Goal: Task Accomplishment & Management: Complete application form

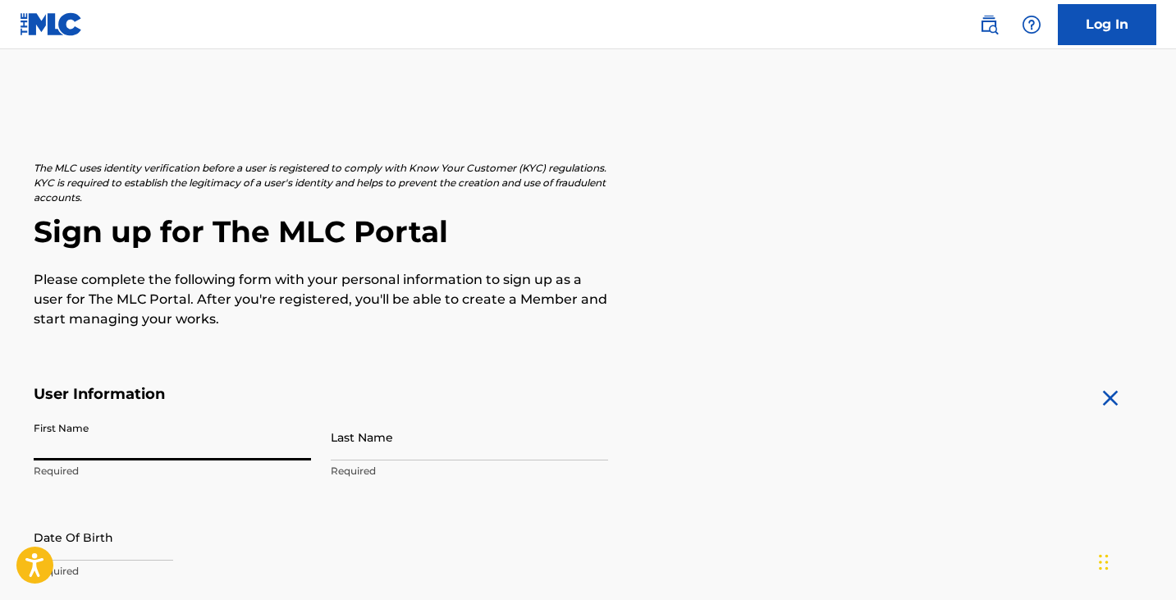
click at [204, 441] on input "First Name" at bounding box center [172, 437] width 277 height 47
click at [212, 441] on input "First Name" at bounding box center [172, 437] width 277 height 47
type input "Jalil"
click at [366, 441] on input "Last Name" at bounding box center [469, 437] width 277 height 47
type input "[PERSON_NAME]"
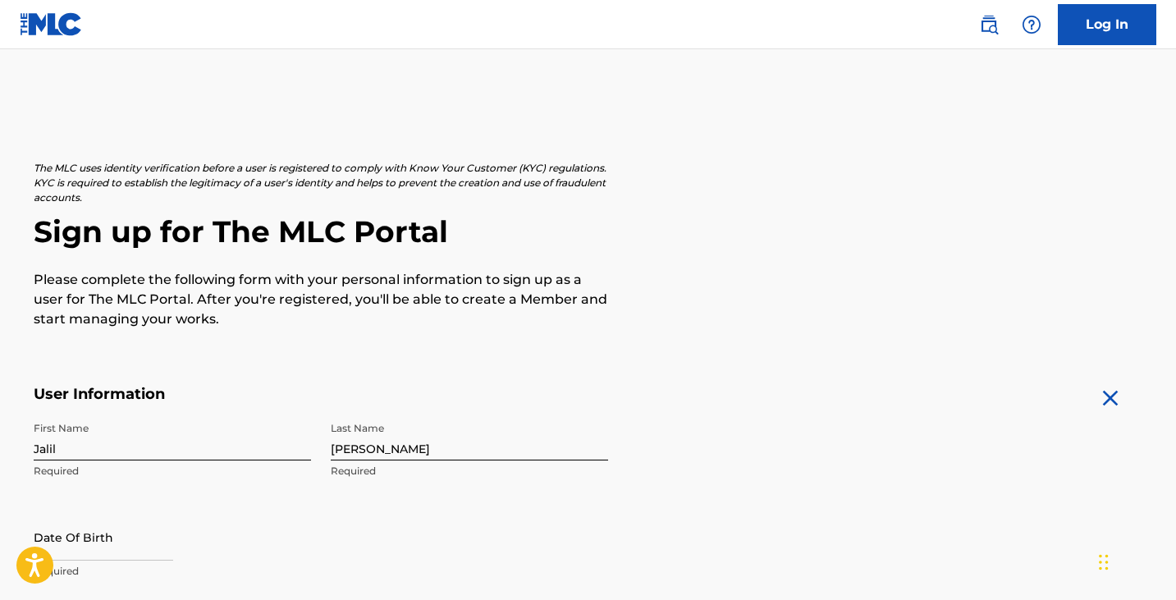
click at [364, 525] on div "First Name [PERSON_NAME] Required Last Name [PERSON_NAME] Required Date Of Birt…" at bounding box center [321, 514] width 574 height 200
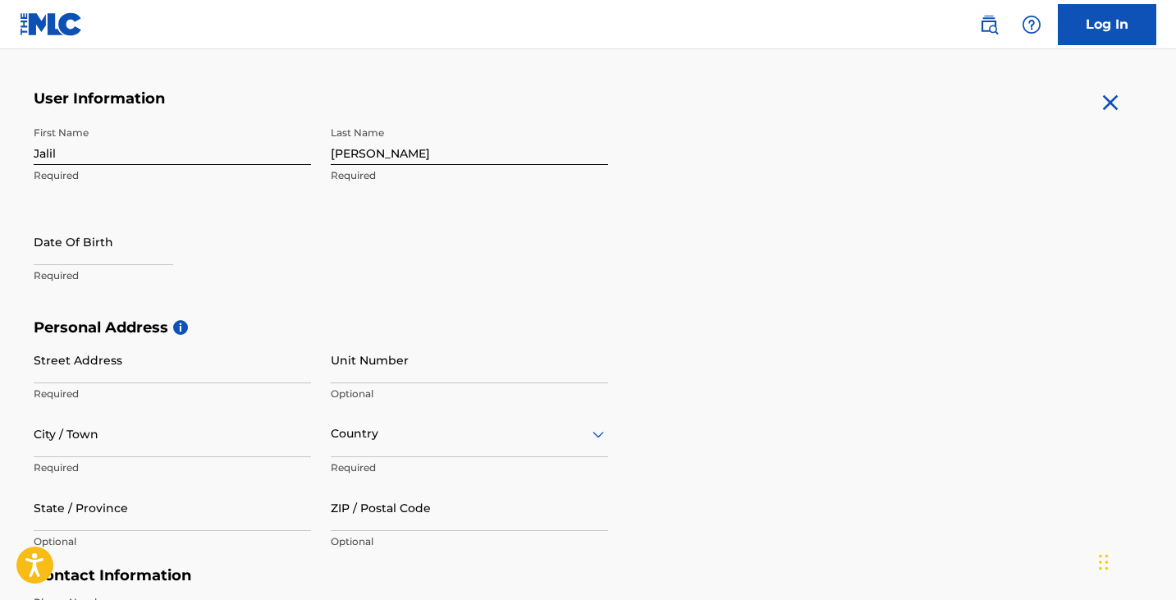
scroll to position [328, 0]
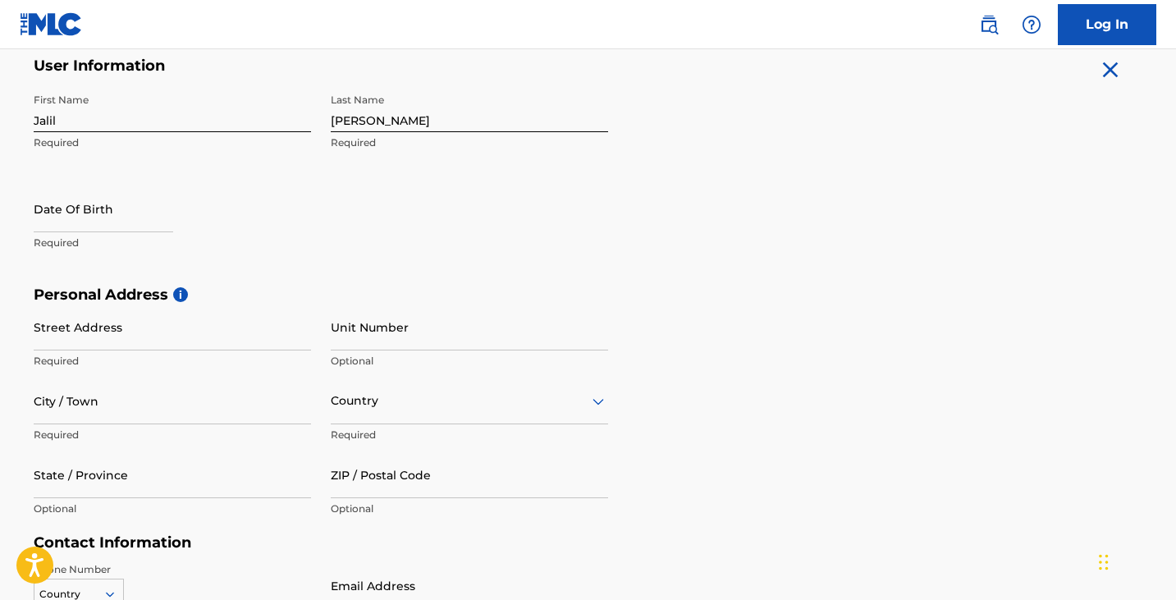
select select "7"
select select "2025"
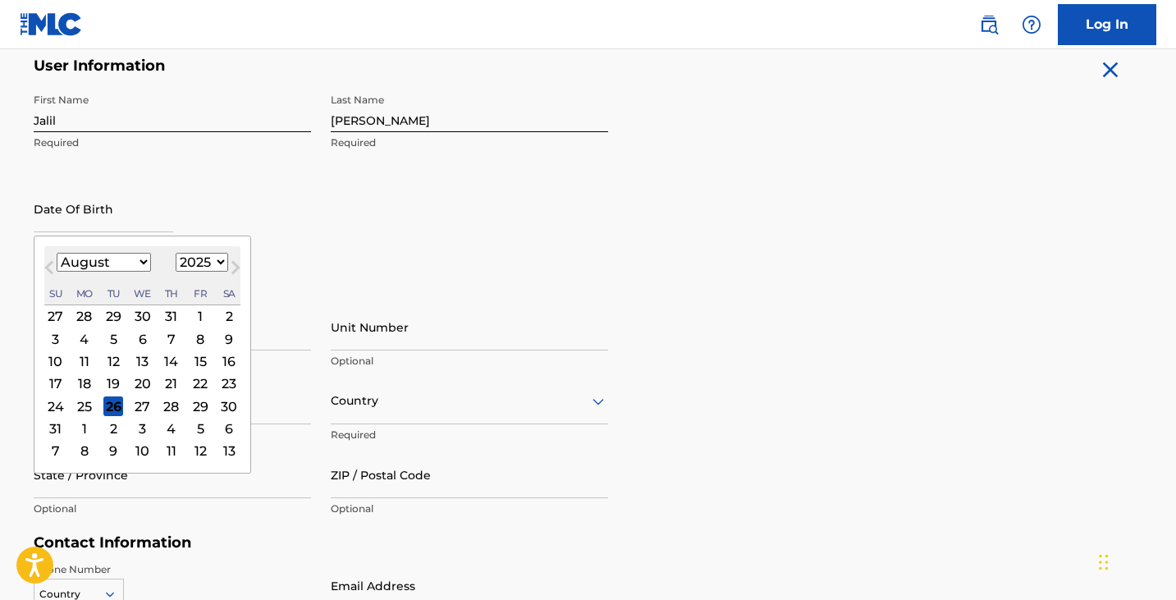
click at [77, 210] on input "text" at bounding box center [103, 208] width 139 height 47
click at [129, 199] on input "text" at bounding box center [103, 208] width 139 height 47
click at [117, 114] on input "Jalil" at bounding box center [172, 108] width 277 height 47
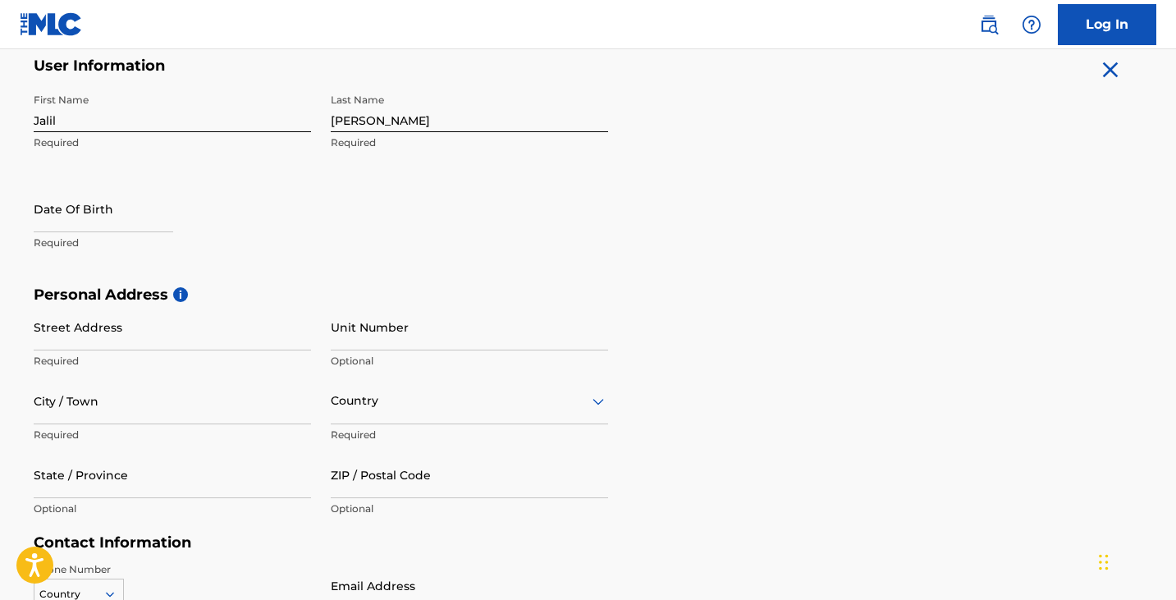
click at [420, 236] on div "First Name [PERSON_NAME] Required Last Name [PERSON_NAME] Required Date Of Birt…" at bounding box center [321, 185] width 574 height 200
select select "7"
select select "2025"
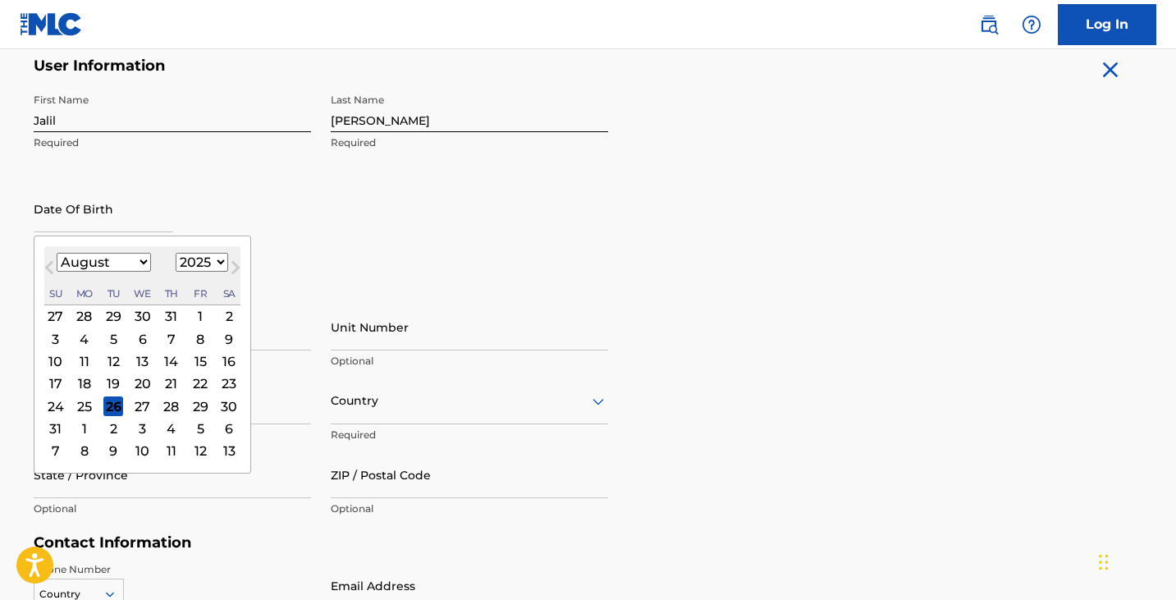
click at [111, 213] on input "text" at bounding box center [103, 208] width 139 height 47
click at [145, 263] on select "January February March April May June July August September October November De…" at bounding box center [104, 262] width 94 height 19
select select "8"
click at [204, 314] on div "5" at bounding box center [200, 316] width 20 height 20
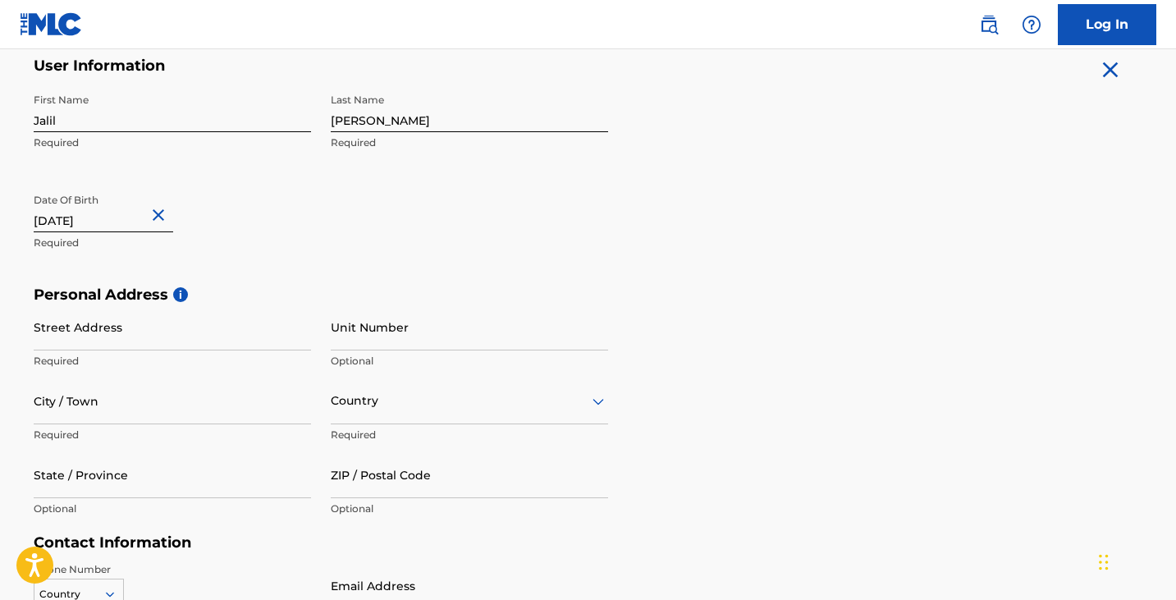
type input "[DATE]"
click at [110, 333] on input "Street Address" at bounding box center [172, 327] width 277 height 47
type input "31282 shorecrest dr"
type input "apt 23306"
type input "novi"
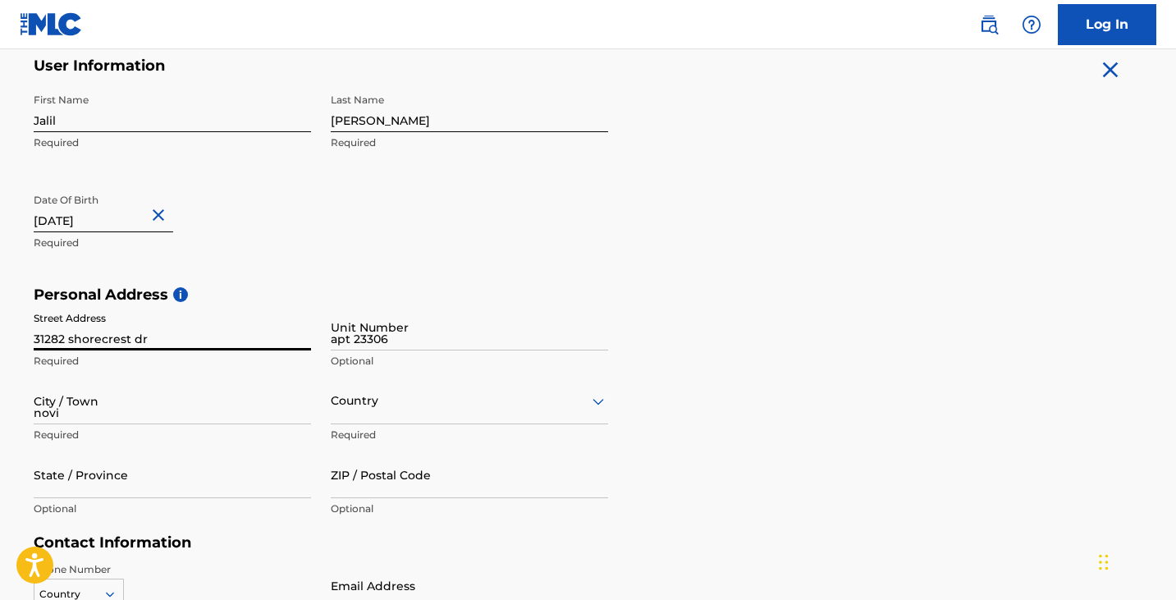
type input "[US_STATE]"
type input "48234"
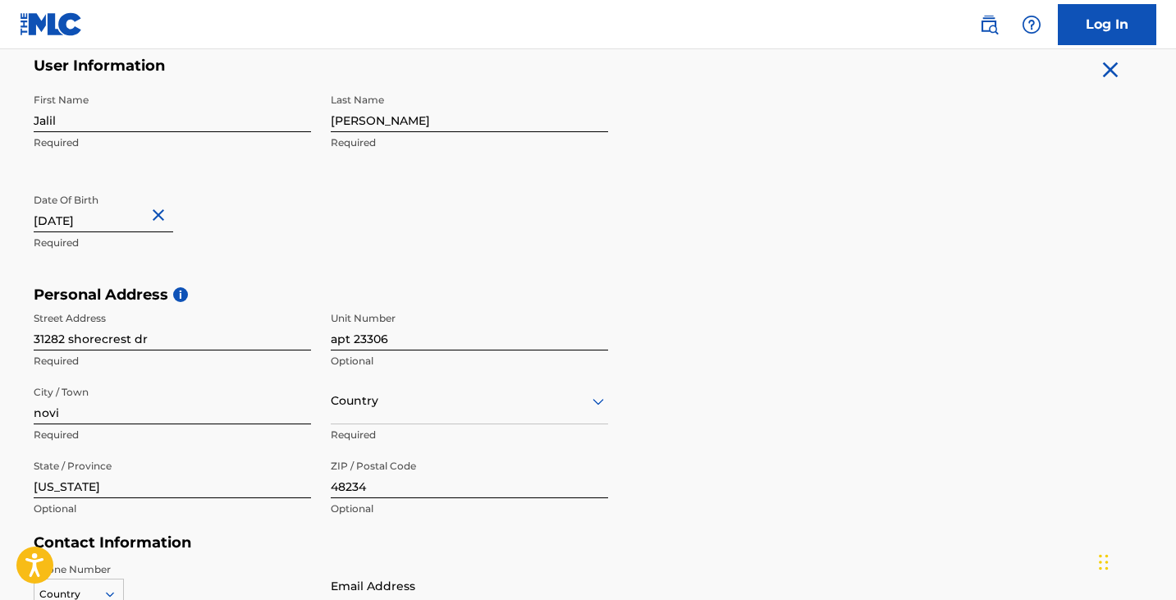
click at [738, 394] on div "Personal Address i Street Address [STREET_ADDRESS] Optional City / Town novi Re…" at bounding box center [588, 410] width 1109 height 249
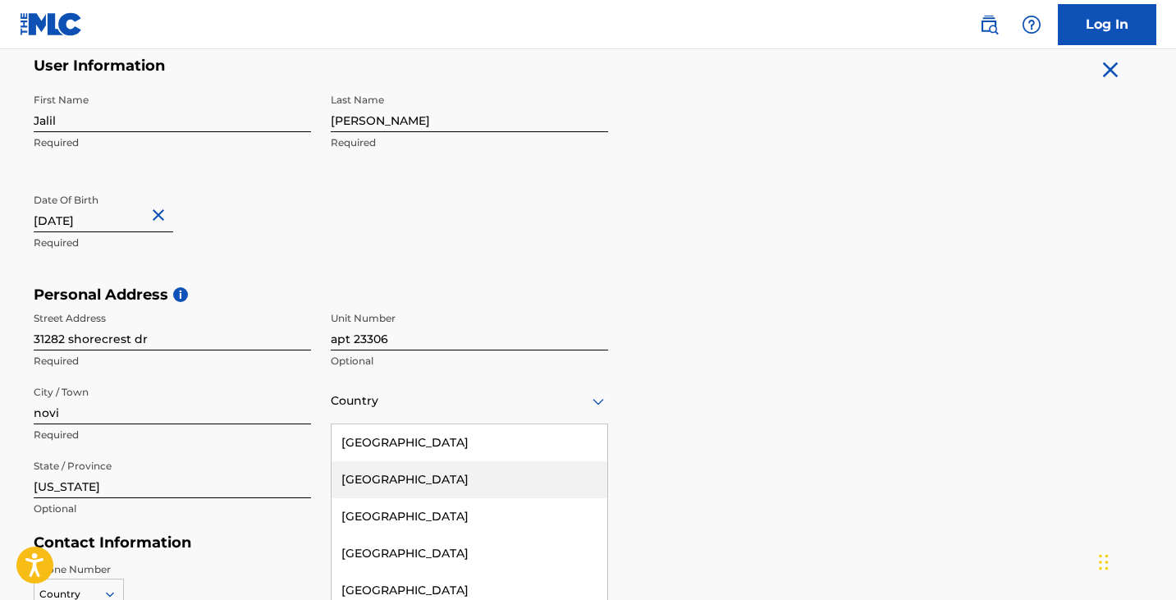
scroll to position [399, 0]
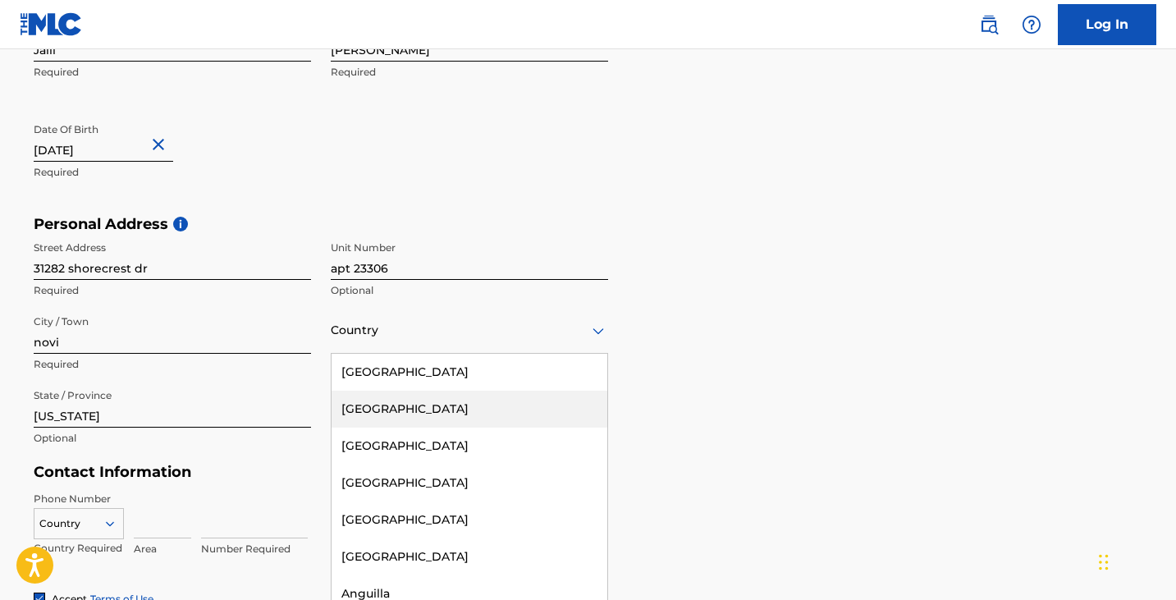
click at [603, 354] on div "[GEOGRAPHIC_DATA], 2 of 223. 223 results available. Use Up and Down to choose o…" at bounding box center [469, 330] width 277 height 47
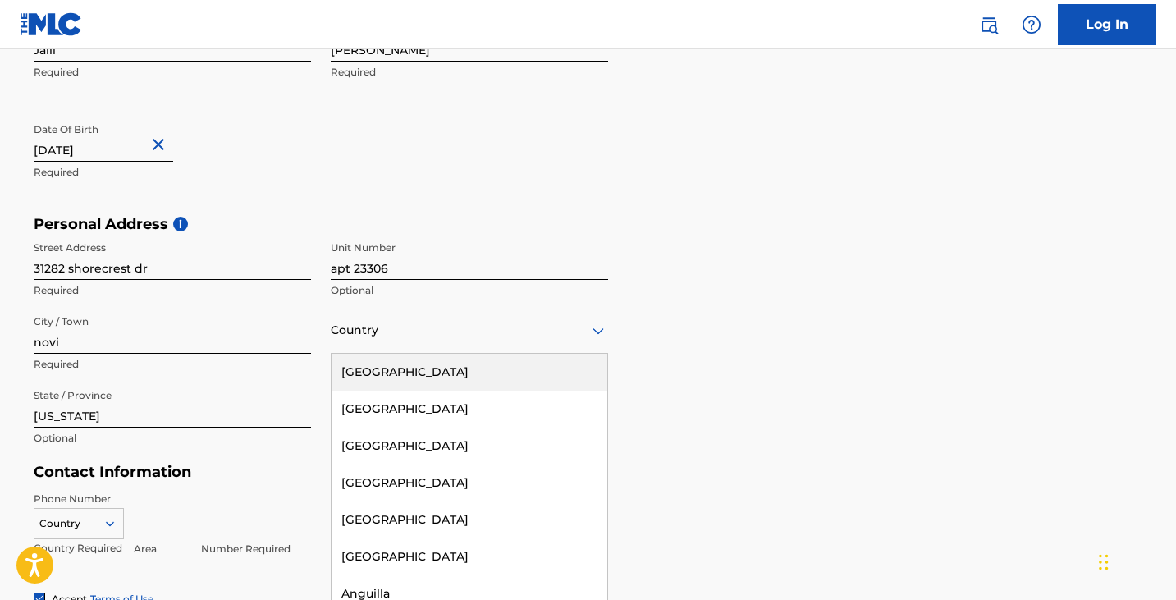
click at [536, 376] on div "[GEOGRAPHIC_DATA]" at bounding box center [469, 372] width 276 height 37
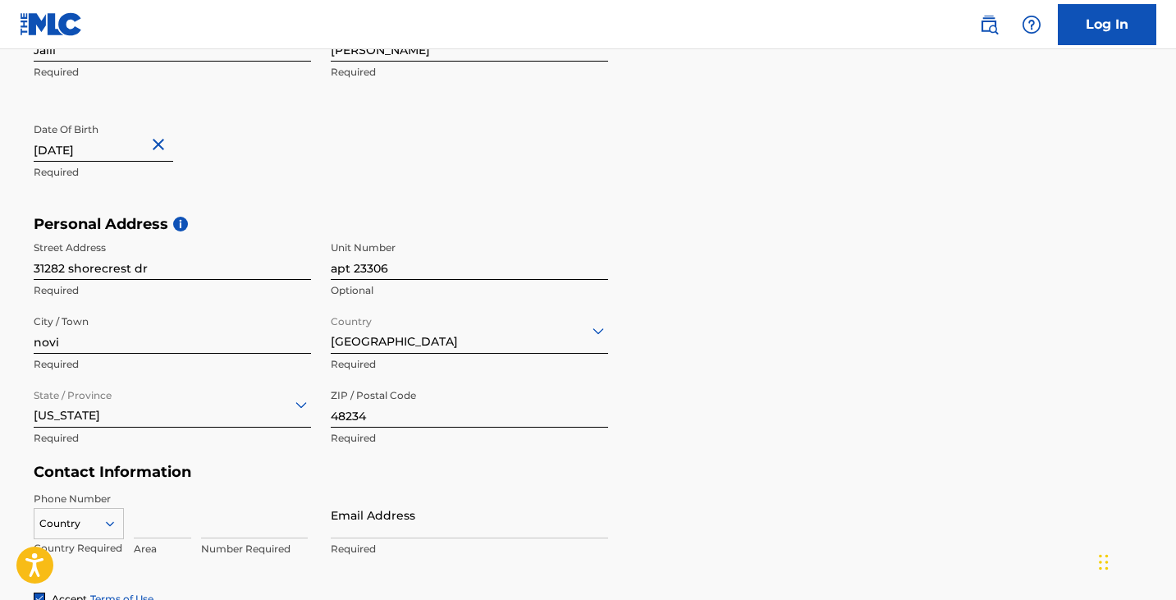
click at [816, 395] on div "Personal Address i Street Address [STREET_ADDRESS] Optional City / Town novi Re…" at bounding box center [588, 339] width 1109 height 249
click at [171, 527] on input at bounding box center [162, 514] width 57 height 47
click at [208, 518] on input at bounding box center [254, 514] width 107 height 47
click at [162, 524] on input at bounding box center [162, 514] width 57 height 47
type input "586"
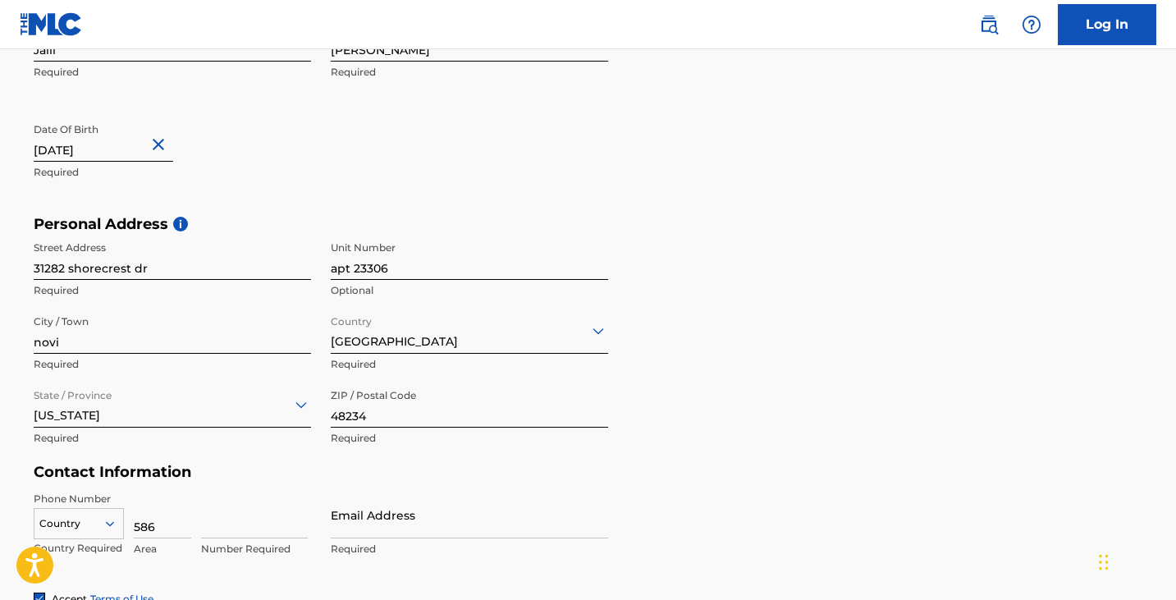
click at [241, 523] on input at bounding box center [254, 514] width 107 height 47
type input "3376951"
click at [389, 528] on input "Email Address" at bounding box center [469, 514] width 277 height 47
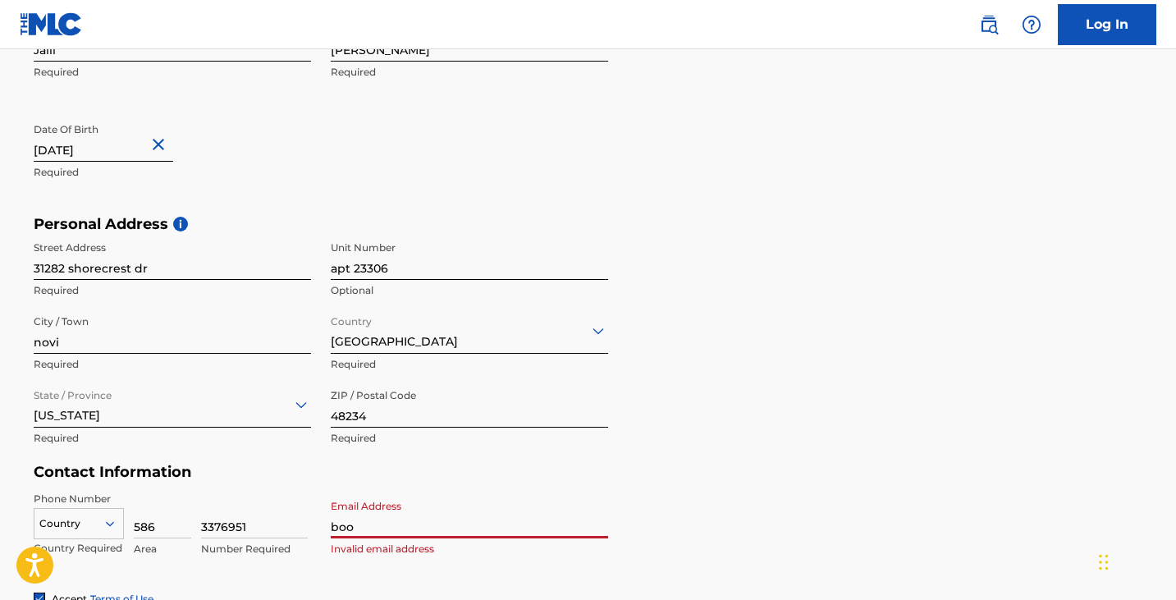
type input "[EMAIL_ADDRESS][DOMAIN_NAME]"
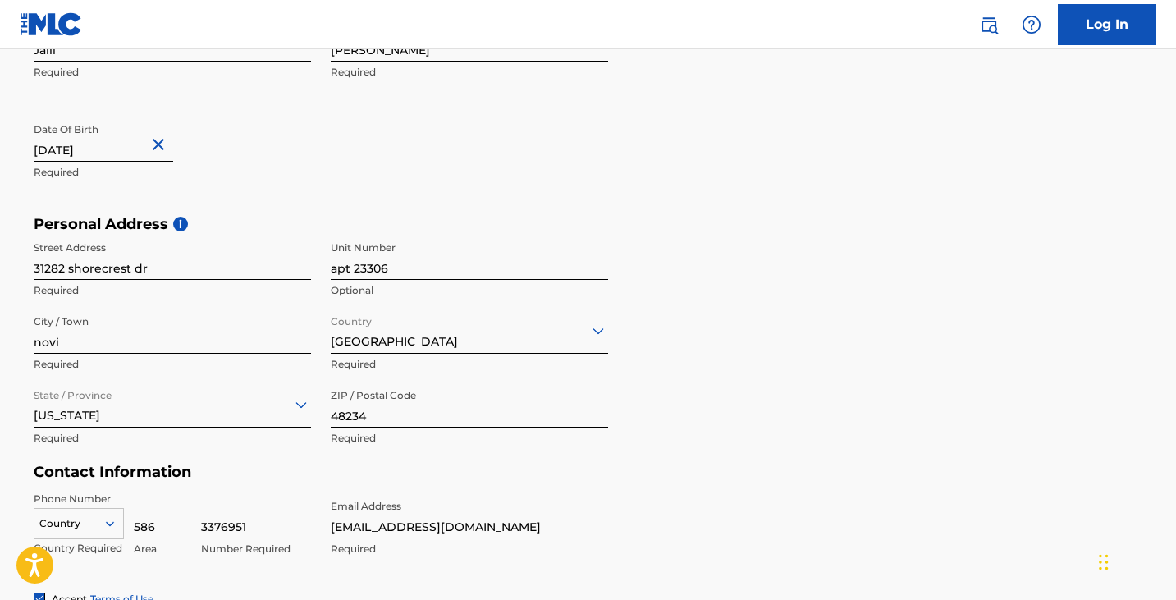
click at [822, 478] on form "User Information First Name Jalil Required Last Name [PERSON_NAME] Required Dat…" at bounding box center [588, 350] width 1109 height 728
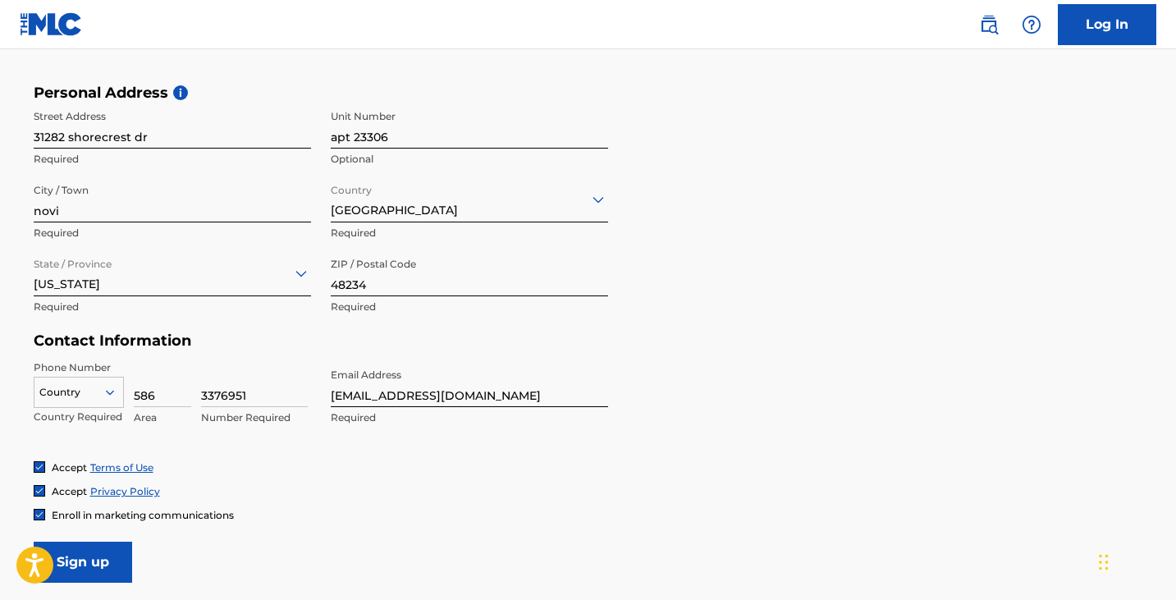
scroll to position [563, 0]
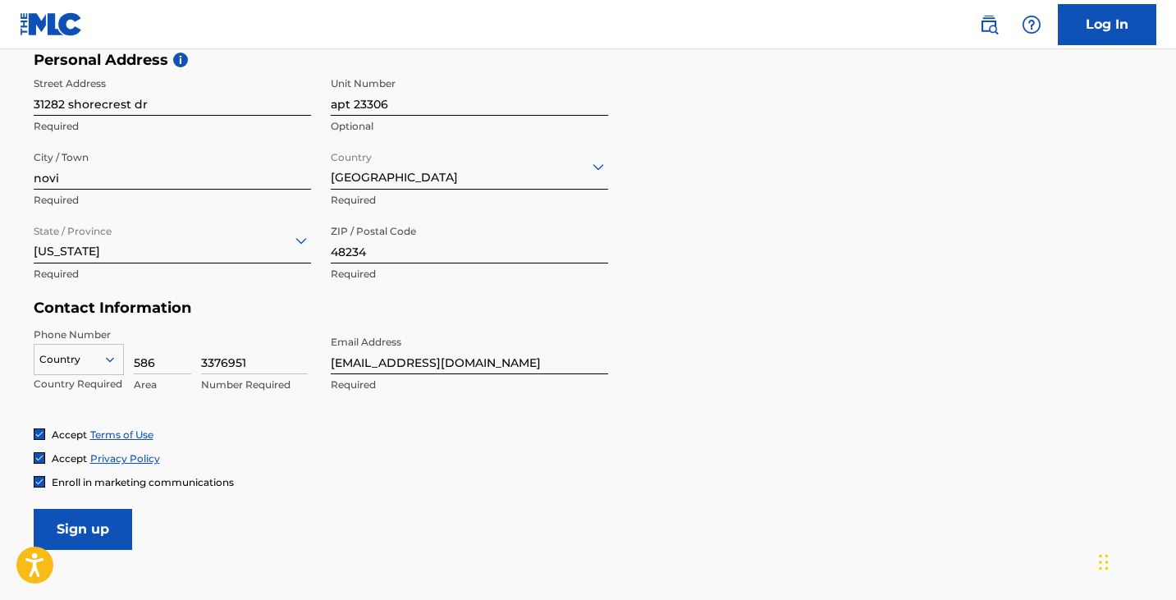
click at [98, 517] on input "Sign up" at bounding box center [83, 529] width 98 height 41
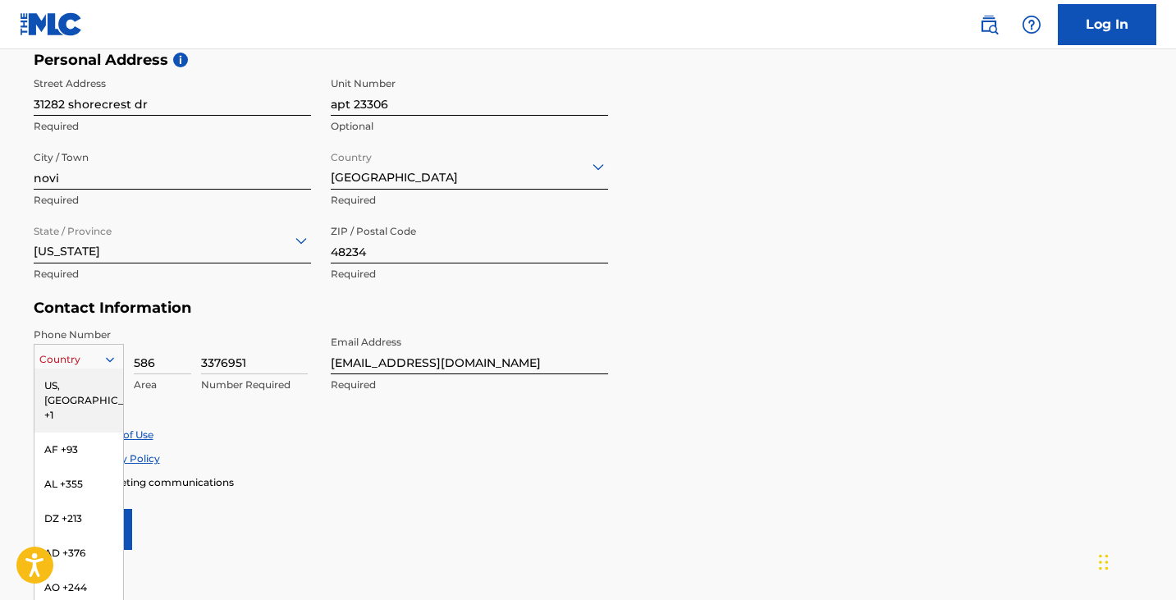
scroll to position [577, 0]
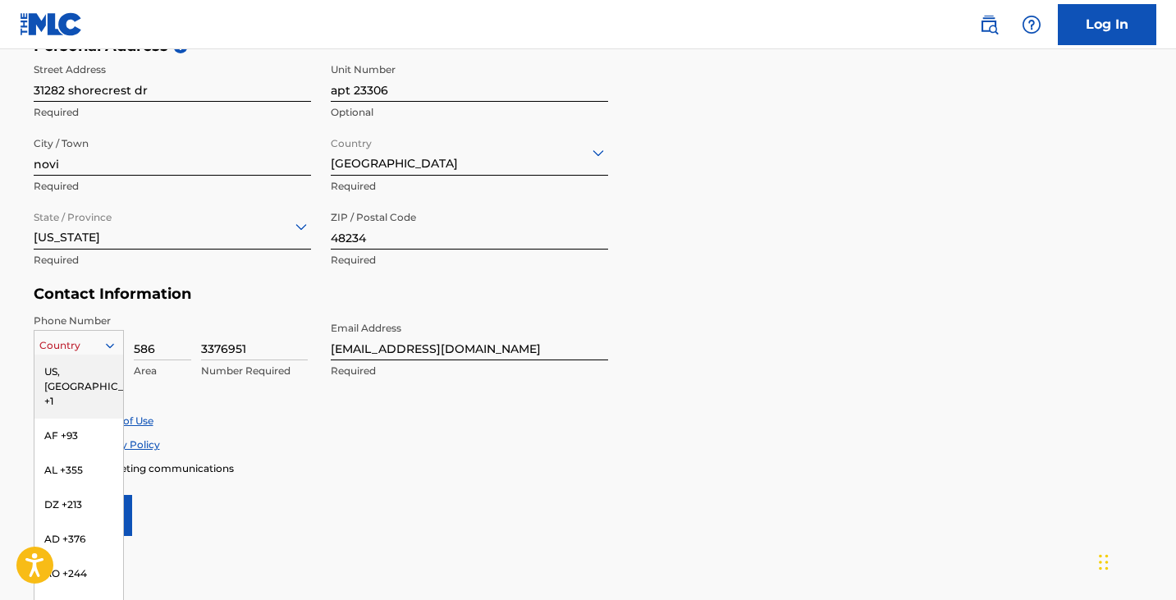
click at [85, 354] on div "US, [GEOGRAPHIC_DATA] +1, 1 of 216. 216 results available. Use Up and Down to c…" at bounding box center [79, 342] width 90 height 25
click at [76, 374] on div "US, [GEOGRAPHIC_DATA] +1" at bounding box center [78, 386] width 89 height 64
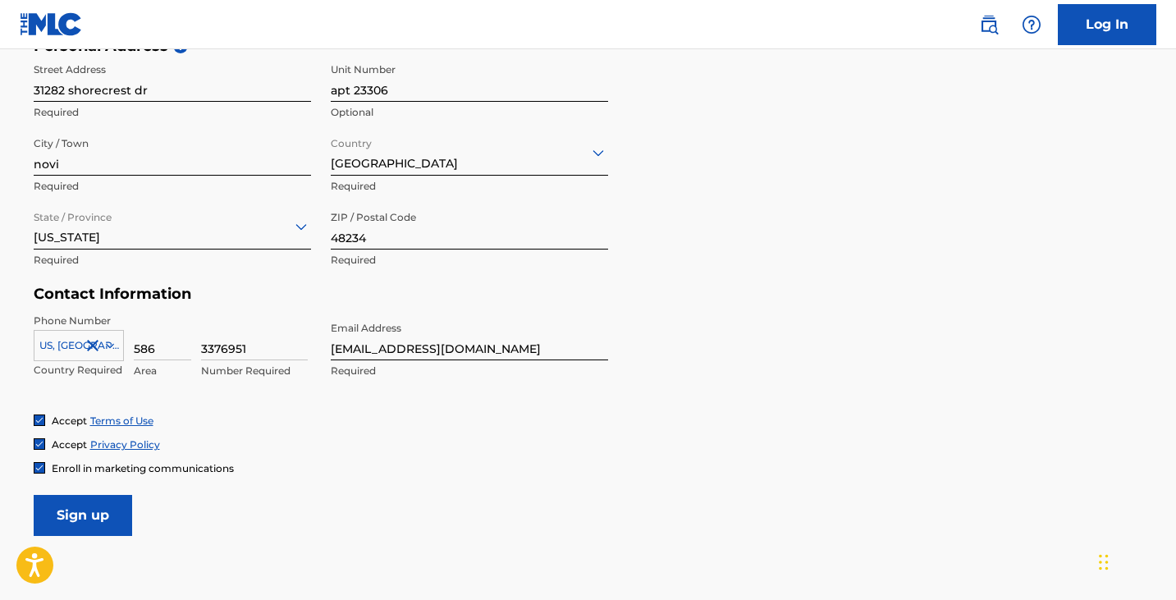
click at [69, 516] on input "Sign up" at bounding box center [83, 515] width 98 height 41
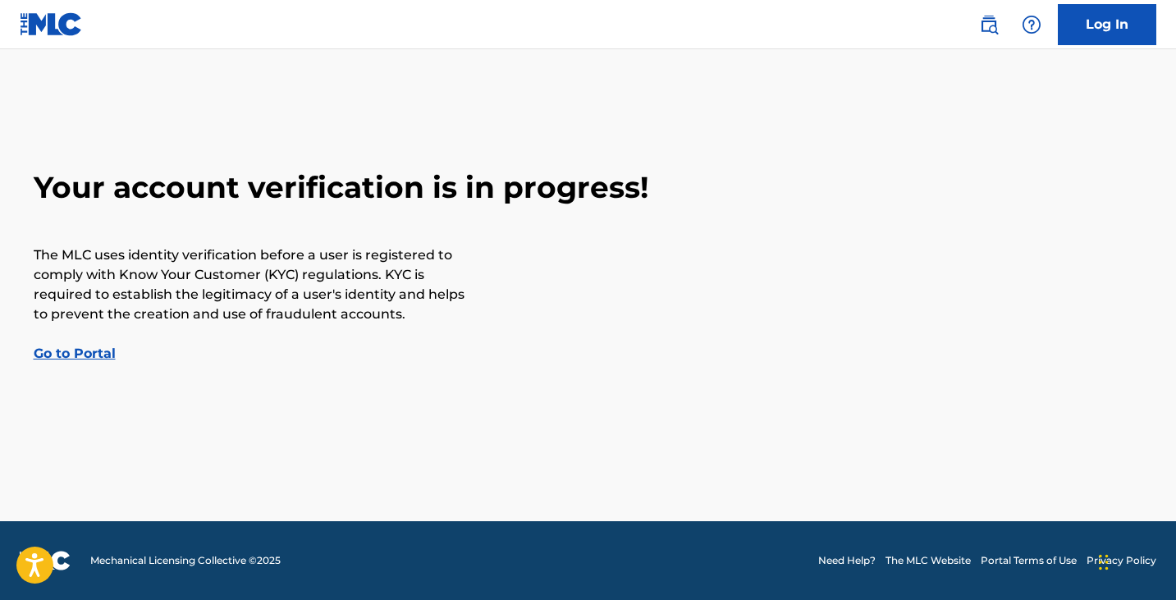
click at [81, 352] on link "Go to Portal" at bounding box center [75, 353] width 82 height 16
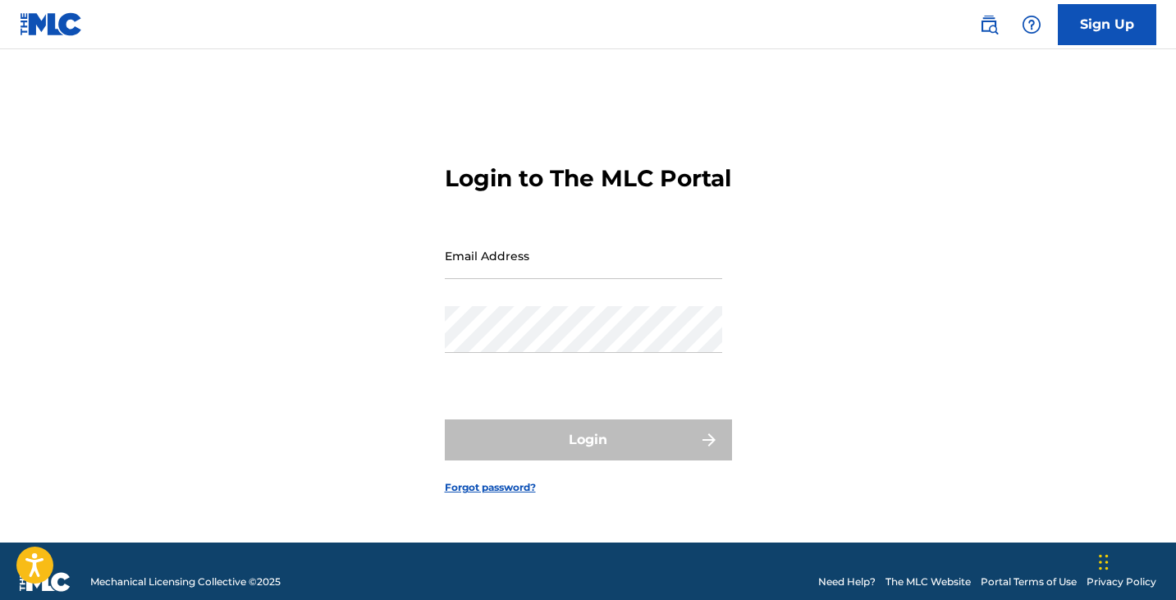
click at [492, 279] on input "Email Address" at bounding box center [583, 255] width 277 height 47
type input "[EMAIL_ADDRESS][DOMAIN_NAME]"
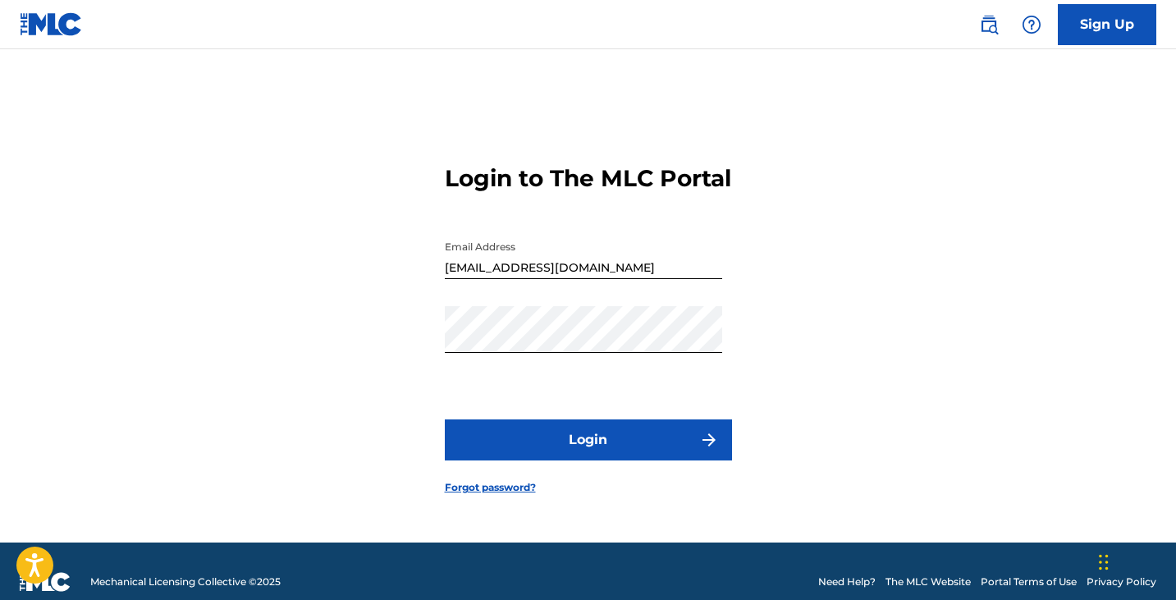
click at [465, 460] on button "Login" at bounding box center [588, 439] width 287 height 41
click at [537, 457] on button "Login" at bounding box center [588, 439] width 287 height 41
click at [516, 495] on link "Forgot password?" at bounding box center [490, 487] width 91 height 15
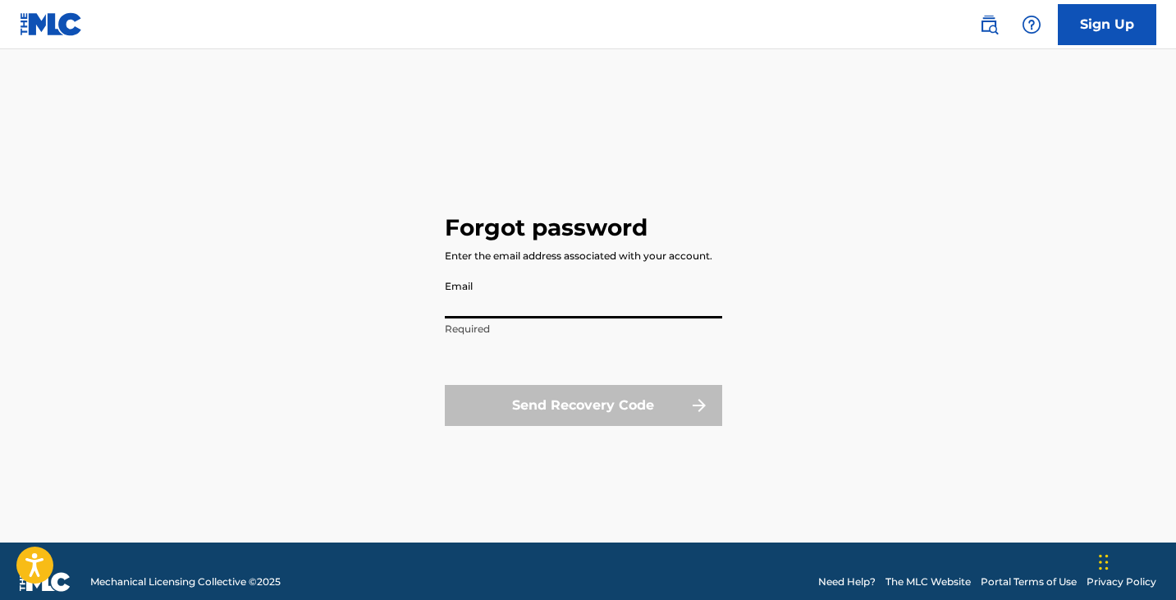
click at [553, 309] on input "Email" at bounding box center [583, 295] width 277 height 47
type input "[EMAIL_ADDRESS][DOMAIN_NAME]"
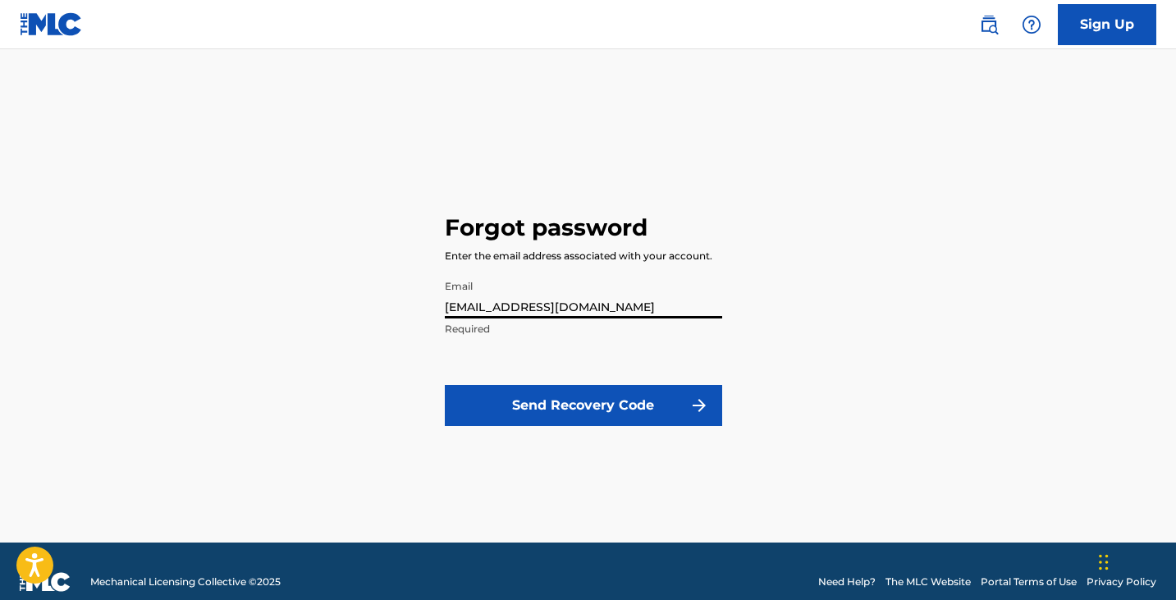
click at [530, 403] on button "Send Recovery Code" at bounding box center [583, 405] width 277 height 41
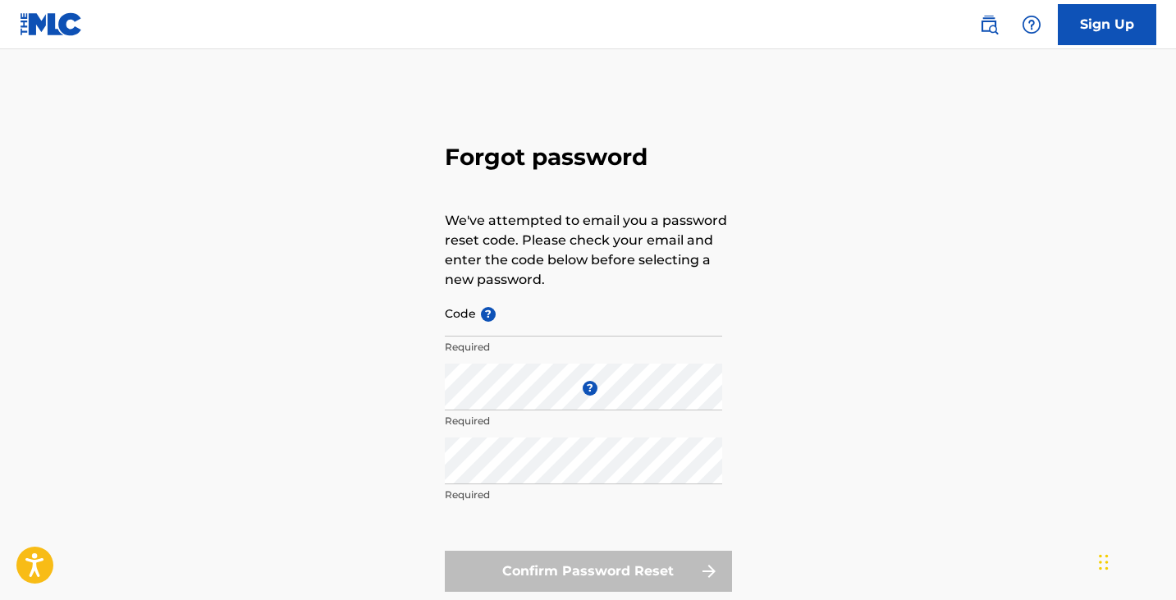
click at [546, 314] on input "Code ?" at bounding box center [583, 313] width 277 height 47
type input "FP_3fc7ac6fa676148a9963e9e6d4c0"
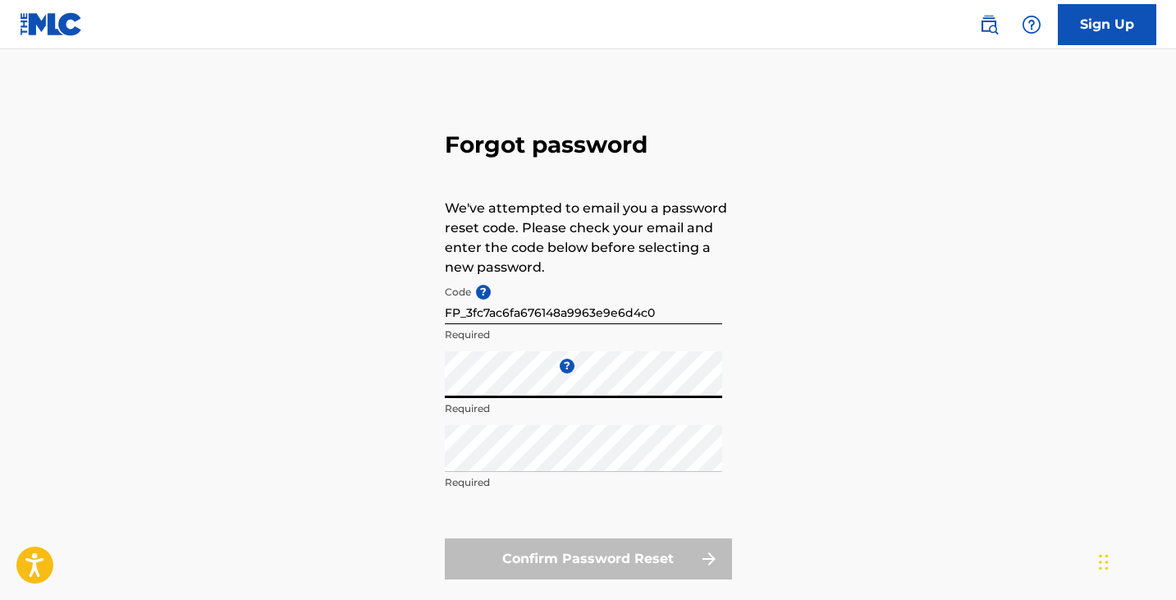
scroll to position [13, 0]
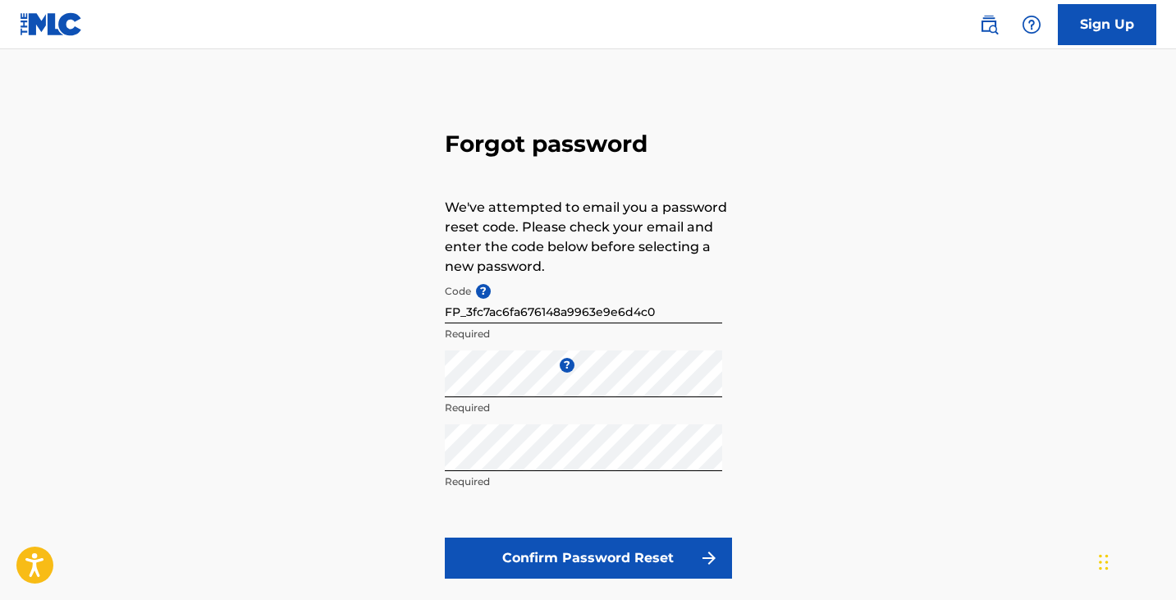
click at [528, 559] on button "Confirm Password Reset" at bounding box center [588, 557] width 287 height 41
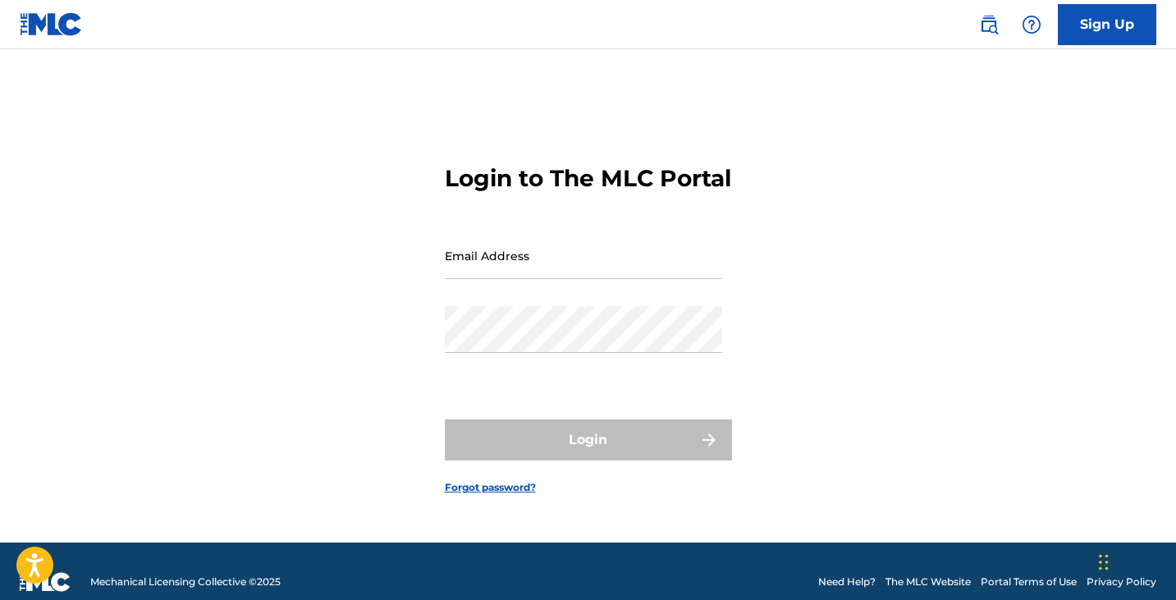
click at [528, 279] on input "Email Address" at bounding box center [583, 255] width 277 height 47
type input "[EMAIL_ADDRESS][DOMAIN_NAME]"
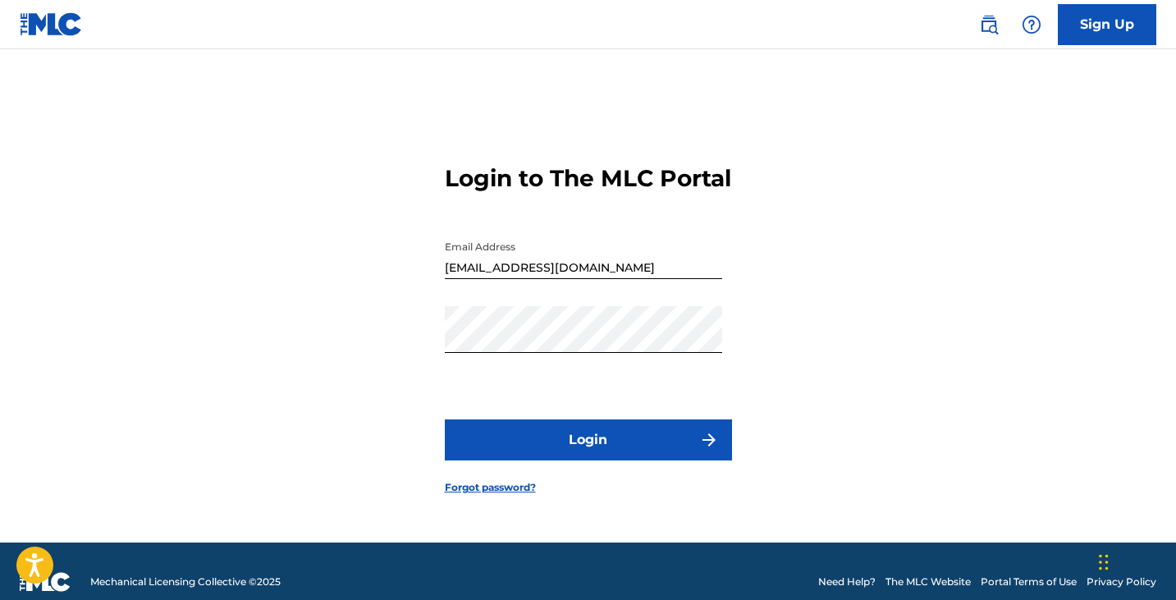
click at [519, 445] on button "Login" at bounding box center [588, 439] width 287 height 41
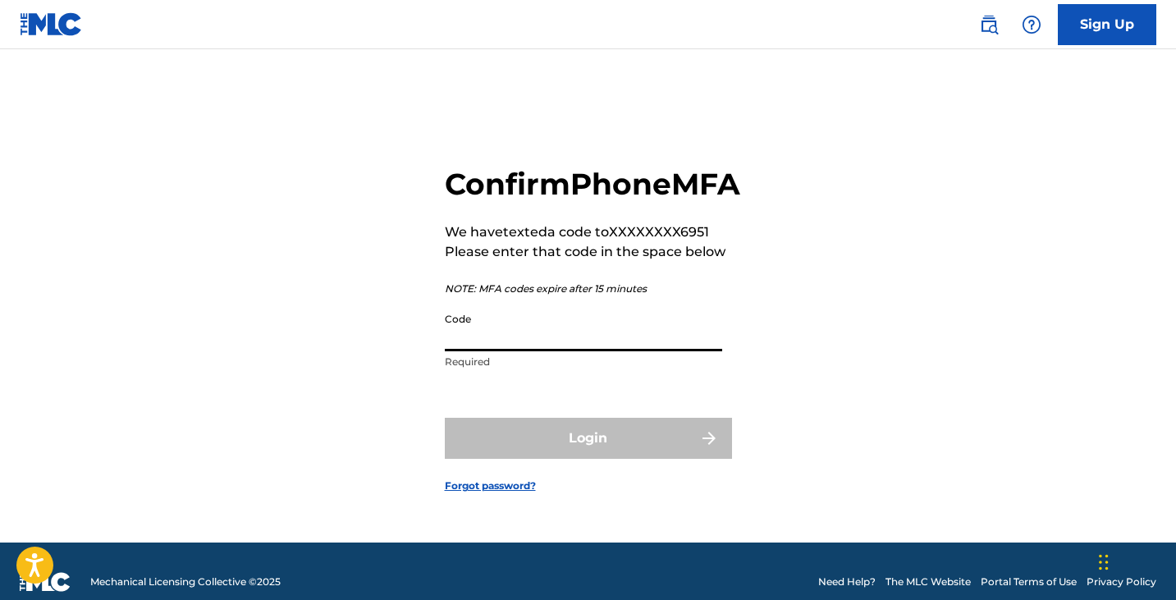
click at [515, 351] on input "Code" at bounding box center [583, 327] width 277 height 47
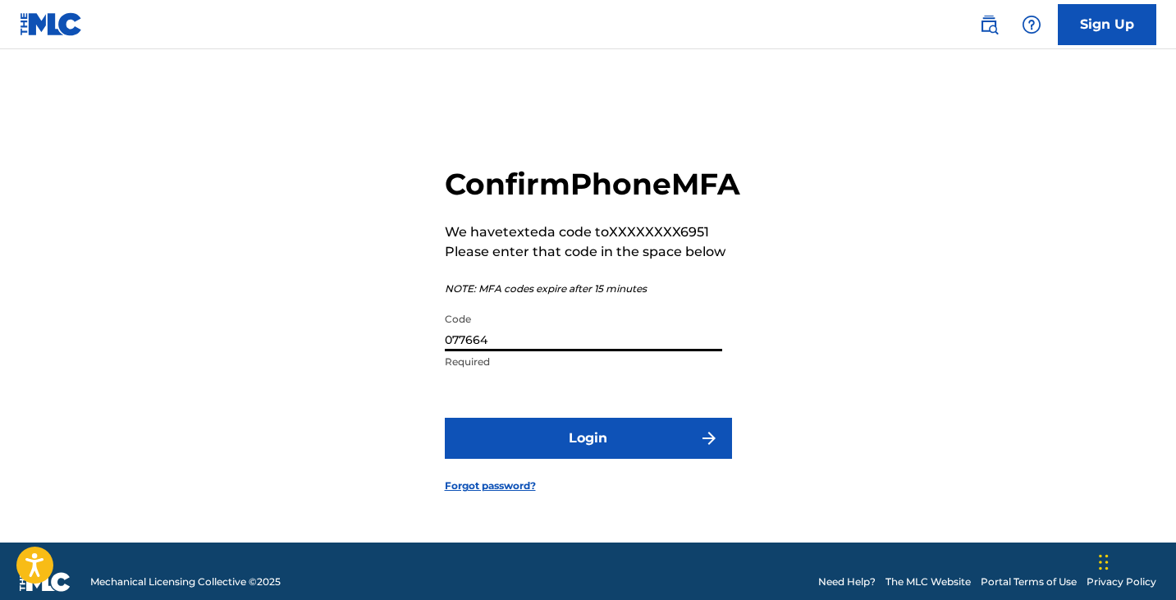
type input "077664"
click at [502, 459] on button "Login" at bounding box center [588, 438] width 287 height 41
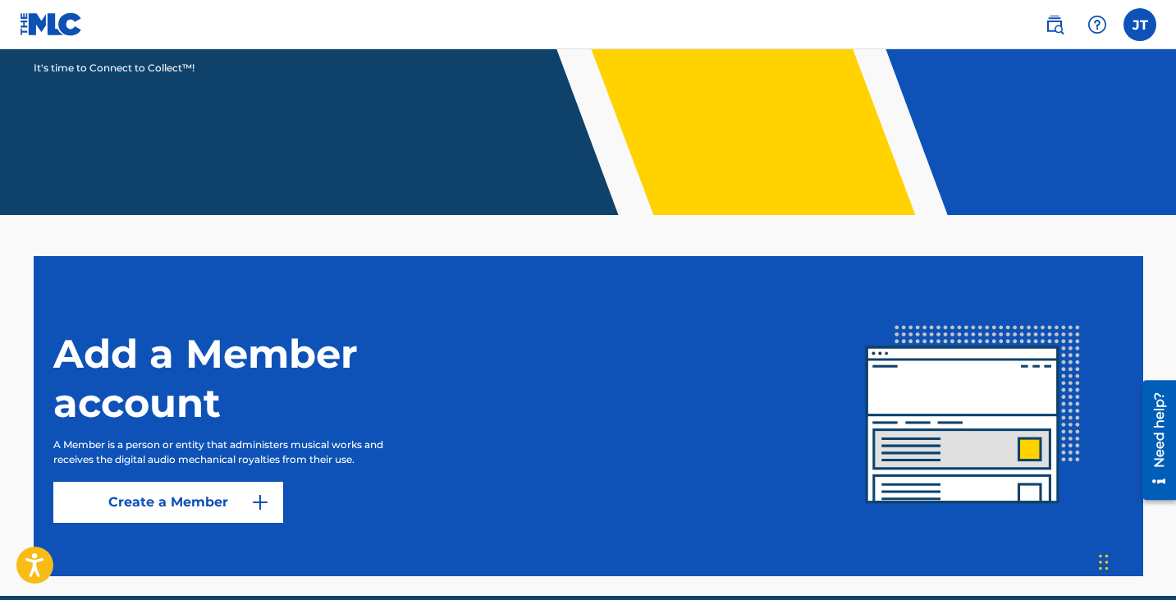
scroll to position [295, 0]
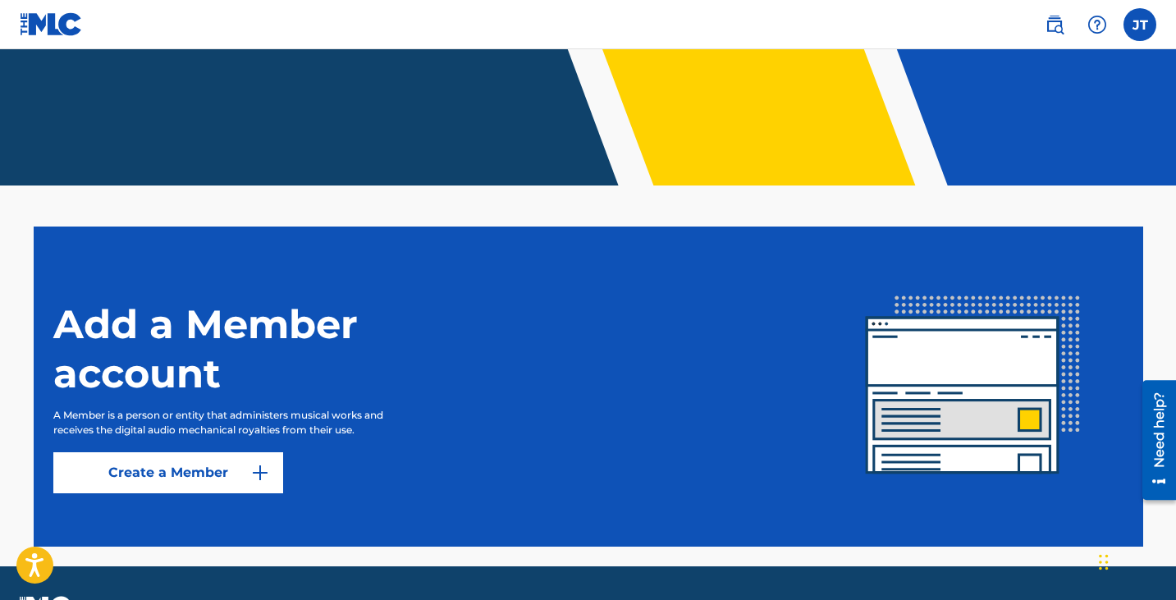
click at [261, 466] on img at bounding box center [260, 473] width 20 height 20
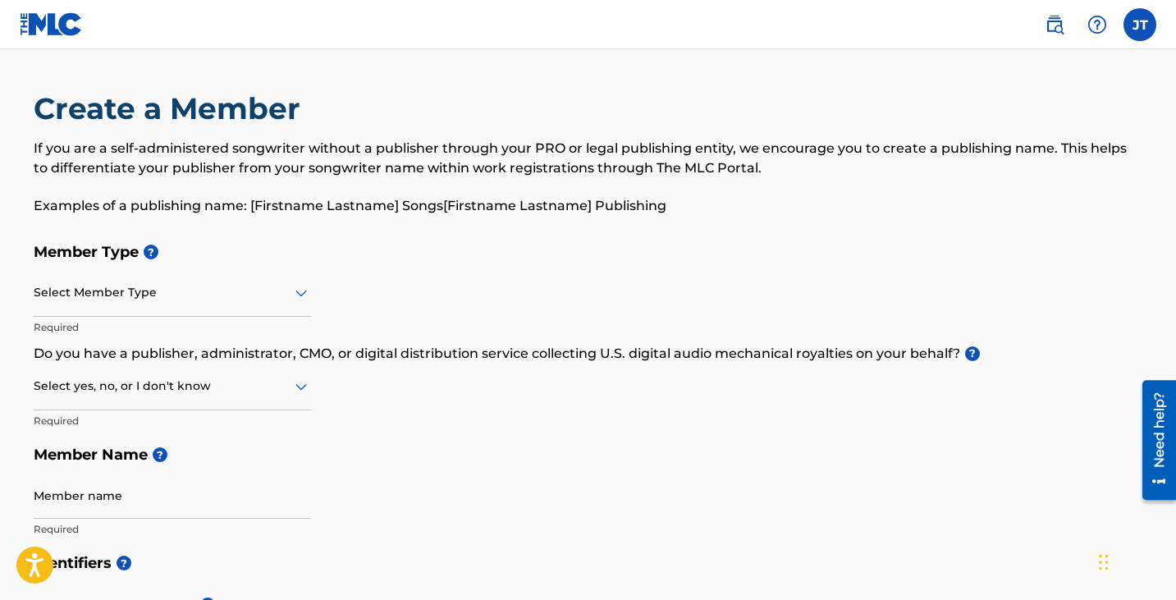
click at [297, 302] on icon at bounding box center [301, 293] width 20 height 20
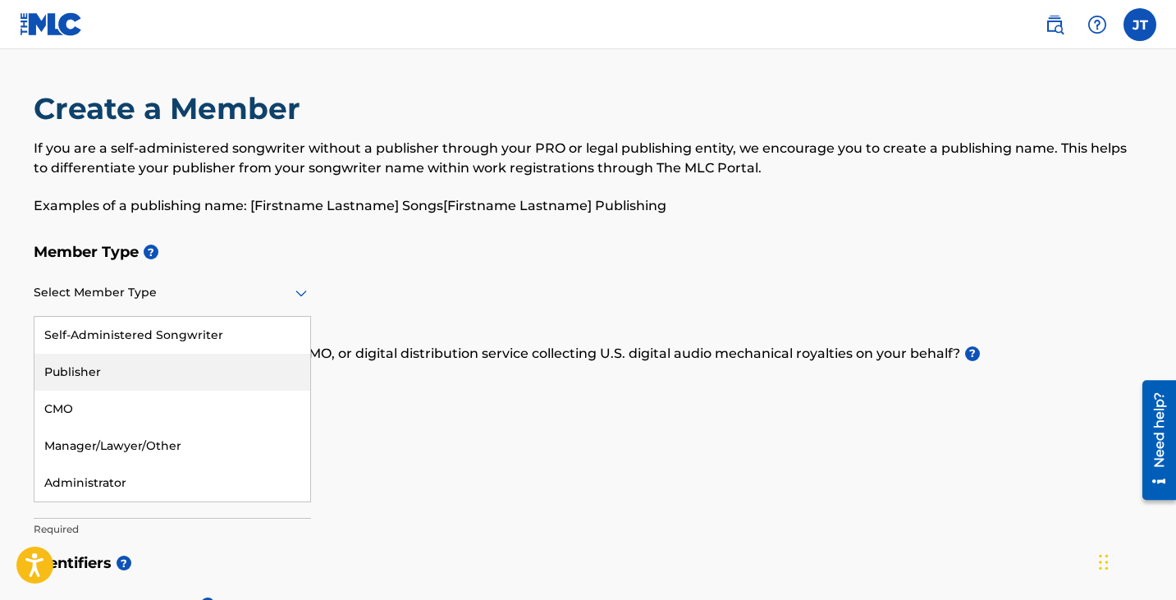
click at [218, 370] on div "Publisher" at bounding box center [172, 372] width 276 height 37
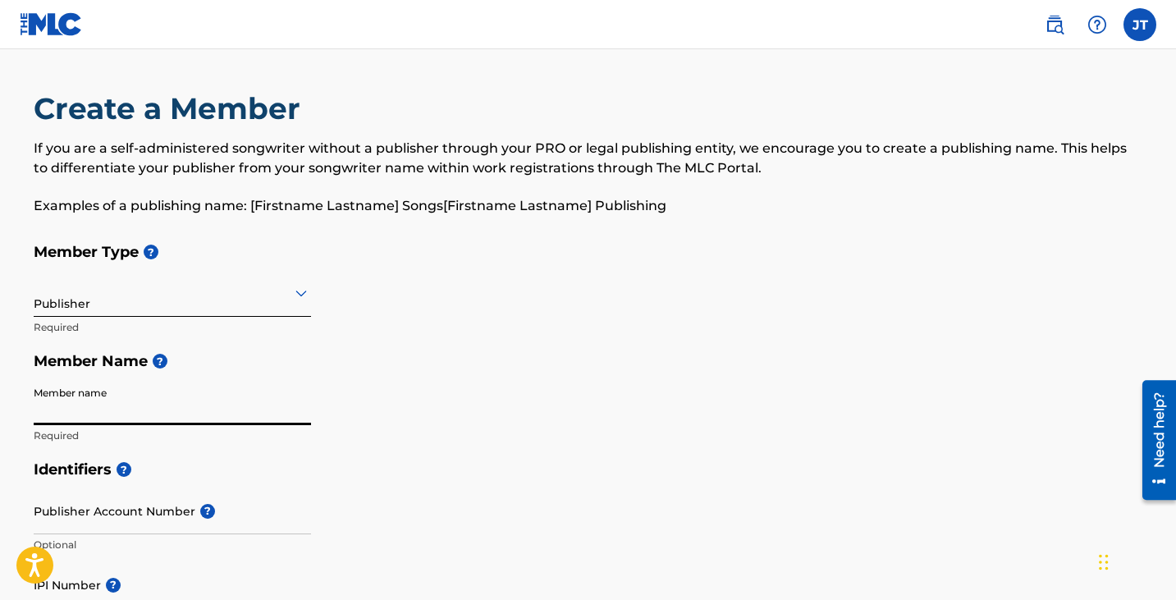
click at [222, 408] on input "Member name" at bounding box center [172, 401] width 277 height 47
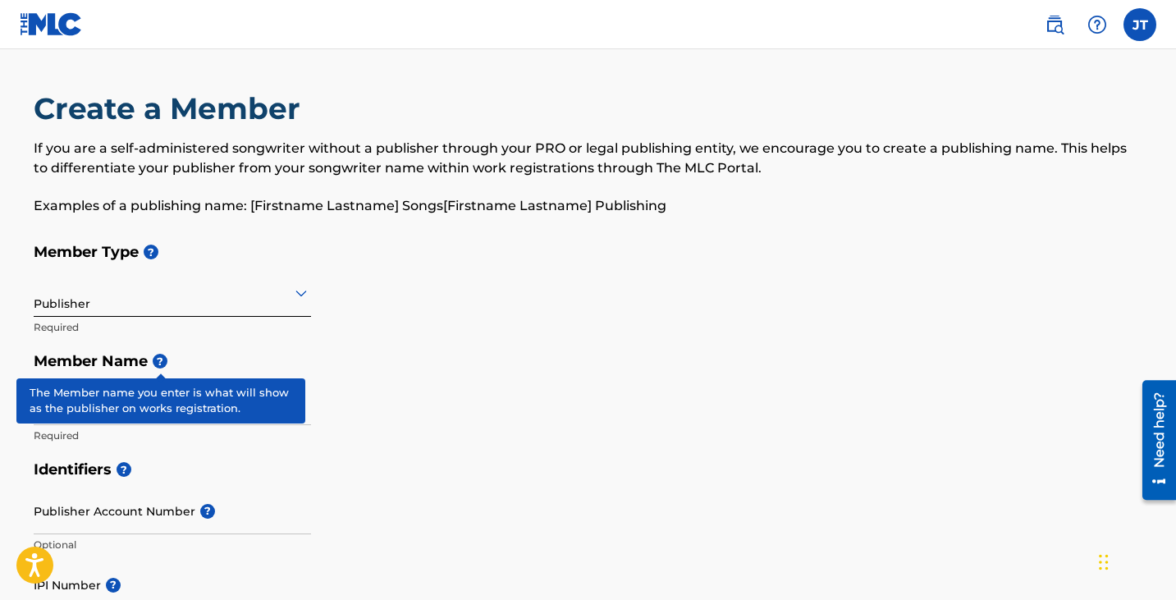
click at [162, 363] on span "?" at bounding box center [160, 361] width 15 height 15
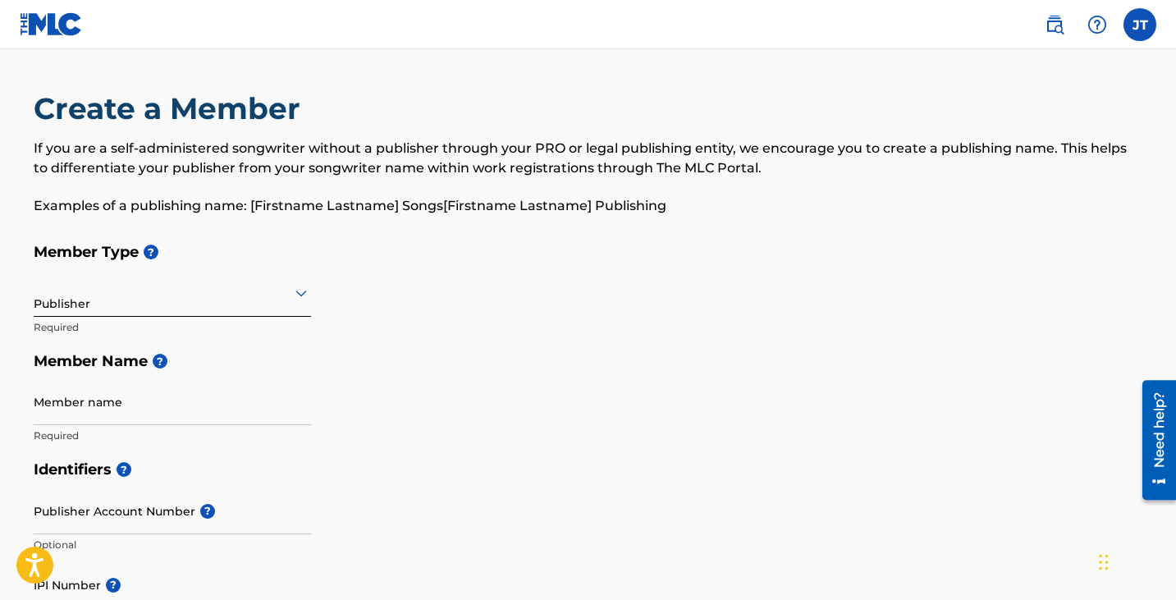
click at [322, 308] on div "Member Type ? Publisher Required Member Name ? Member name Required" at bounding box center [588, 343] width 1109 height 217
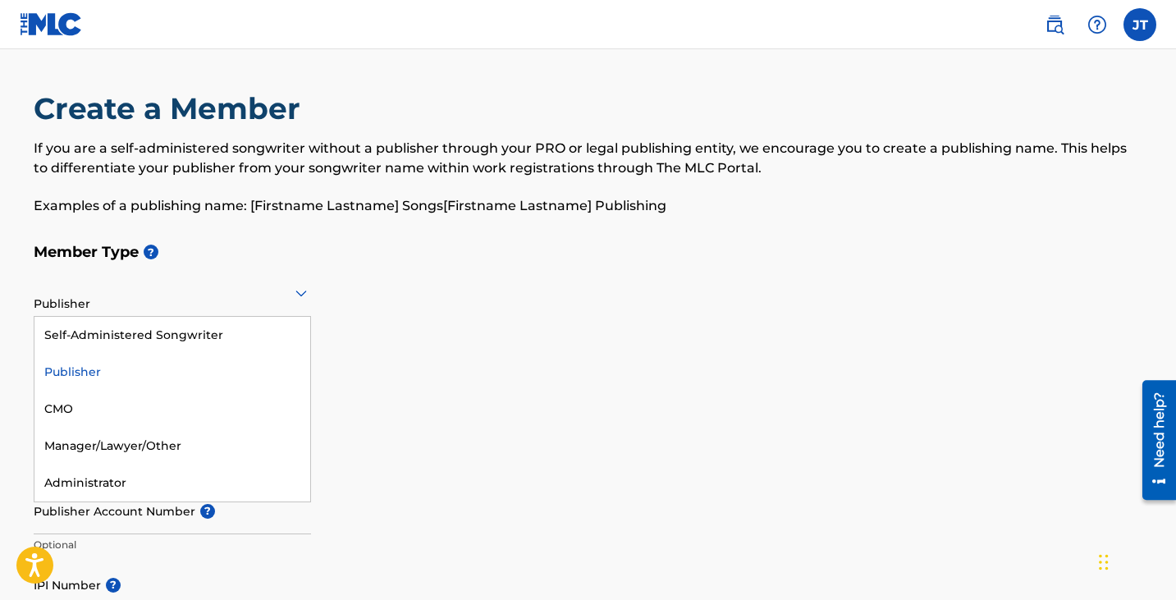
click at [303, 296] on icon at bounding box center [301, 293] width 20 height 20
click at [263, 341] on div "Self-Administered Songwriter" at bounding box center [172, 335] width 276 height 37
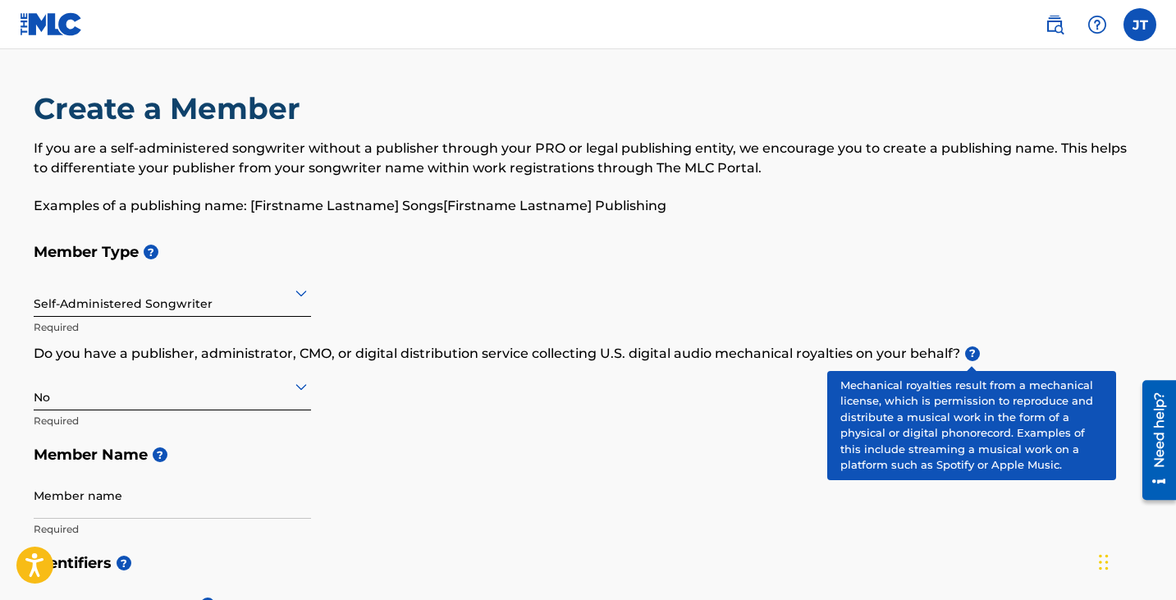
click at [973, 357] on span "?" at bounding box center [972, 353] width 15 height 15
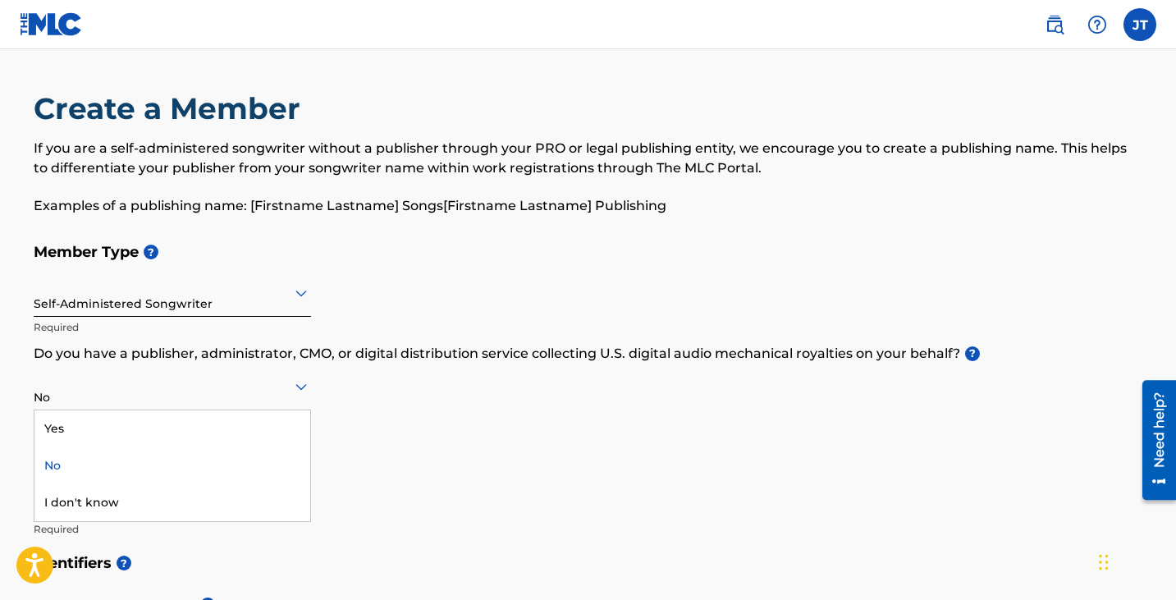
click at [300, 391] on icon at bounding box center [301, 387] width 20 height 20
click at [271, 427] on div "Yes" at bounding box center [172, 428] width 276 height 37
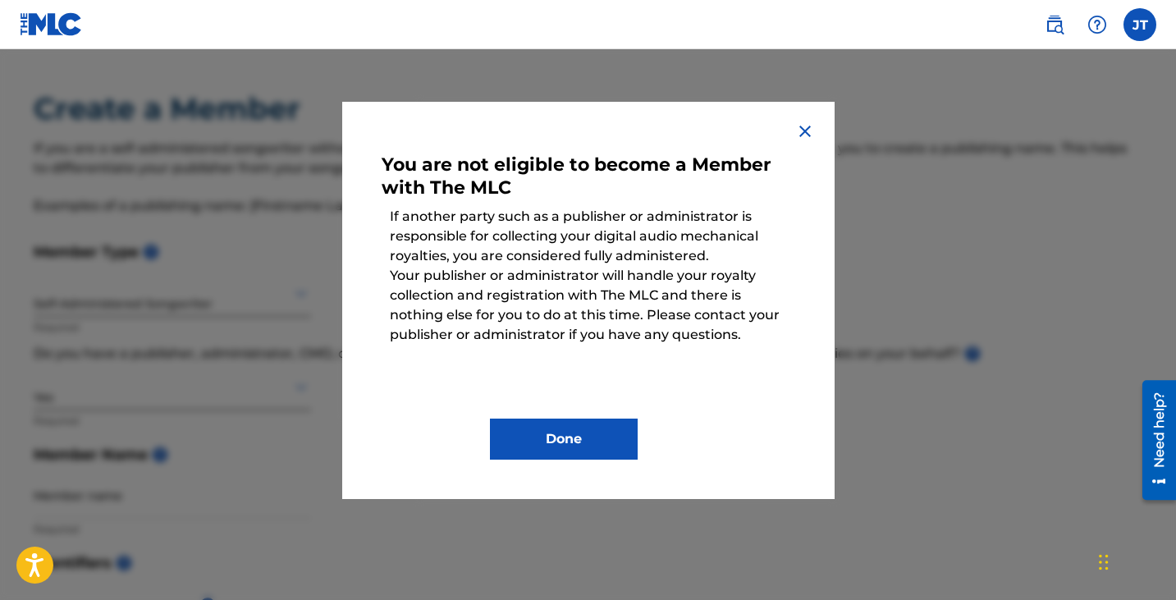
click at [807, 130] on img at bounding box center [805, 131] width 20 height 20
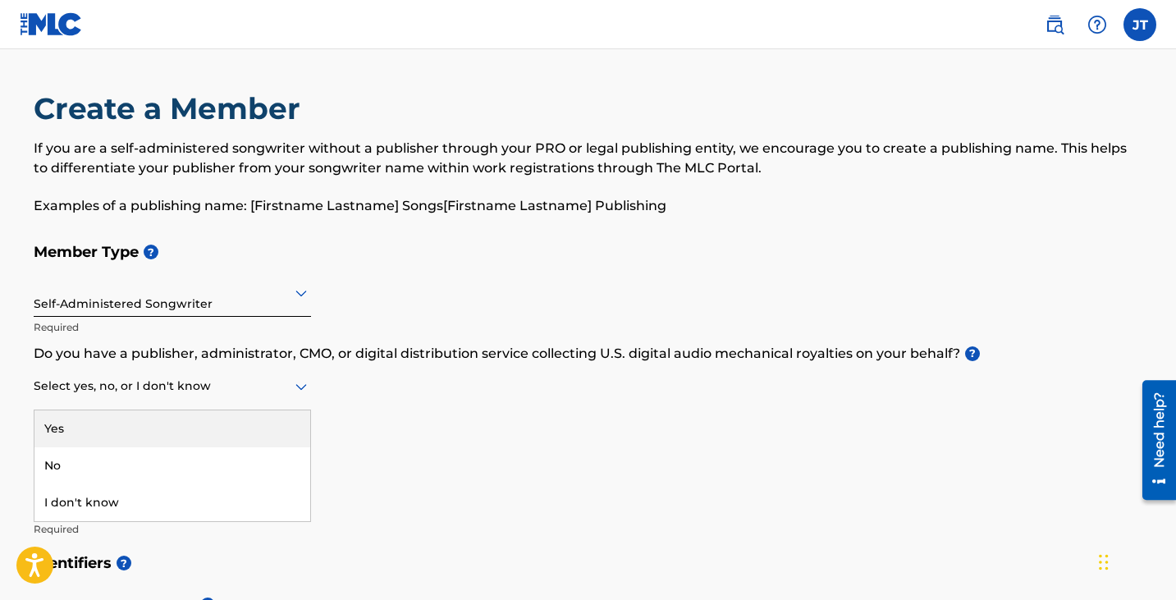
click at [299, 395] on icon at bounding box center [301, 387] width 20 height 20
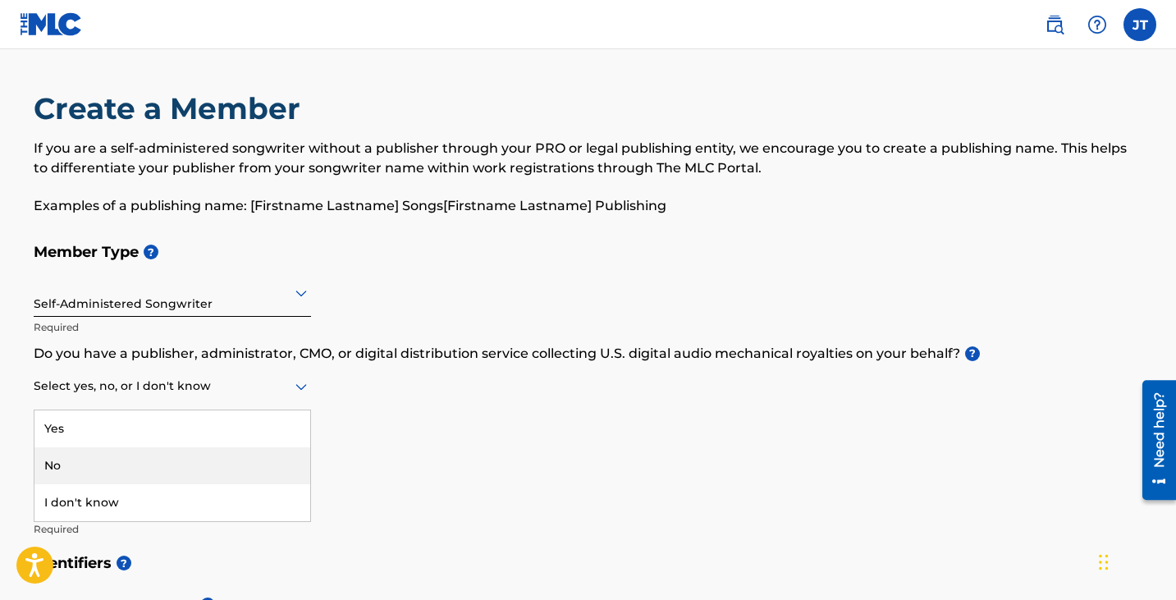
click at [211, 461] on div "No" at bounding box center [172, 465] width 276 height 37
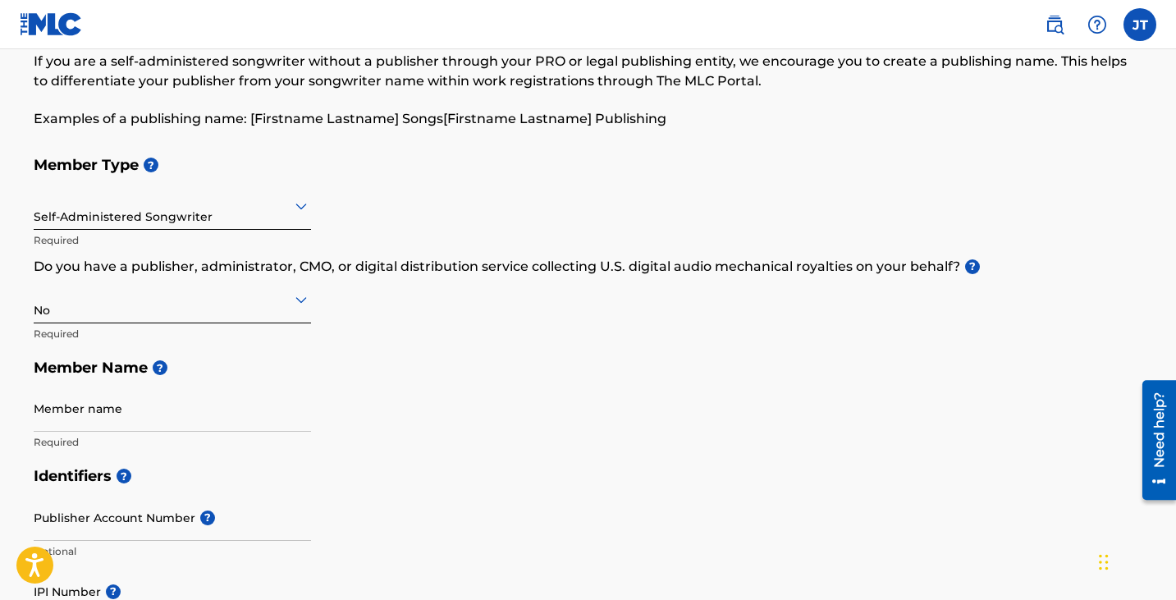
scroll to position [54, 0]
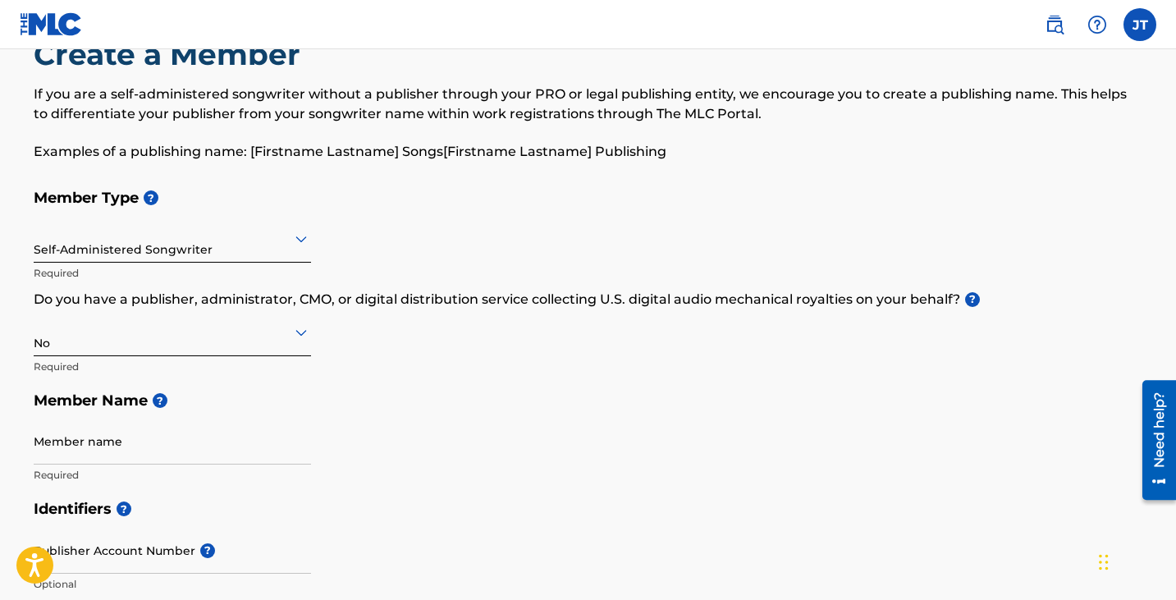
click at [298, 245] on icon at bounding box center [301, 239] width 20 height 20
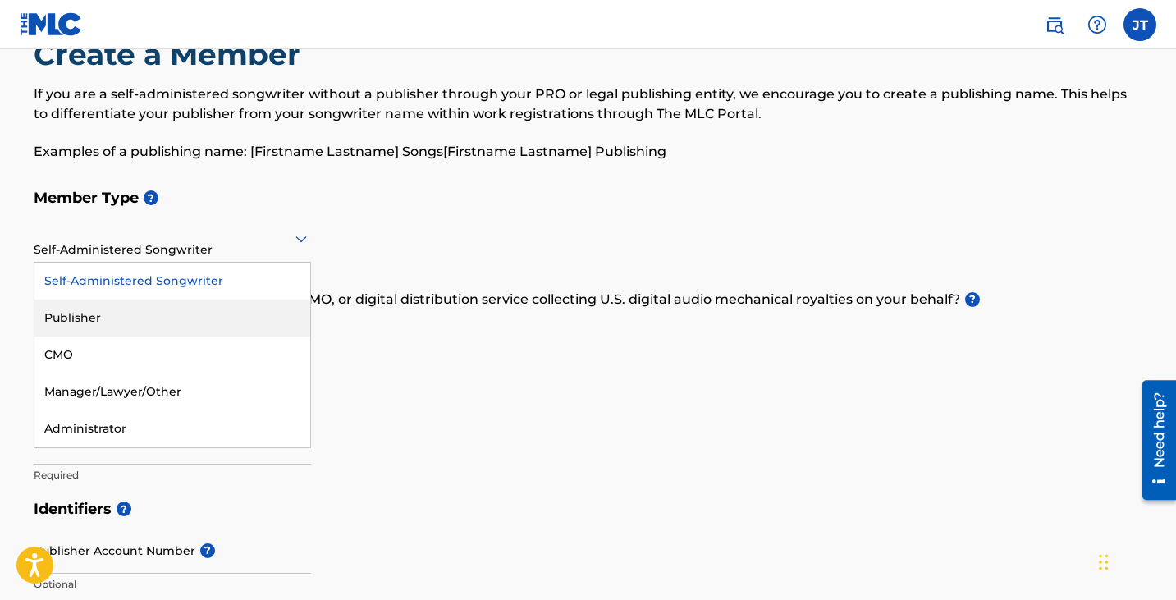
click at [218, 328] on div "Publisher" at bounding box center [172, 317] width 276 height 37
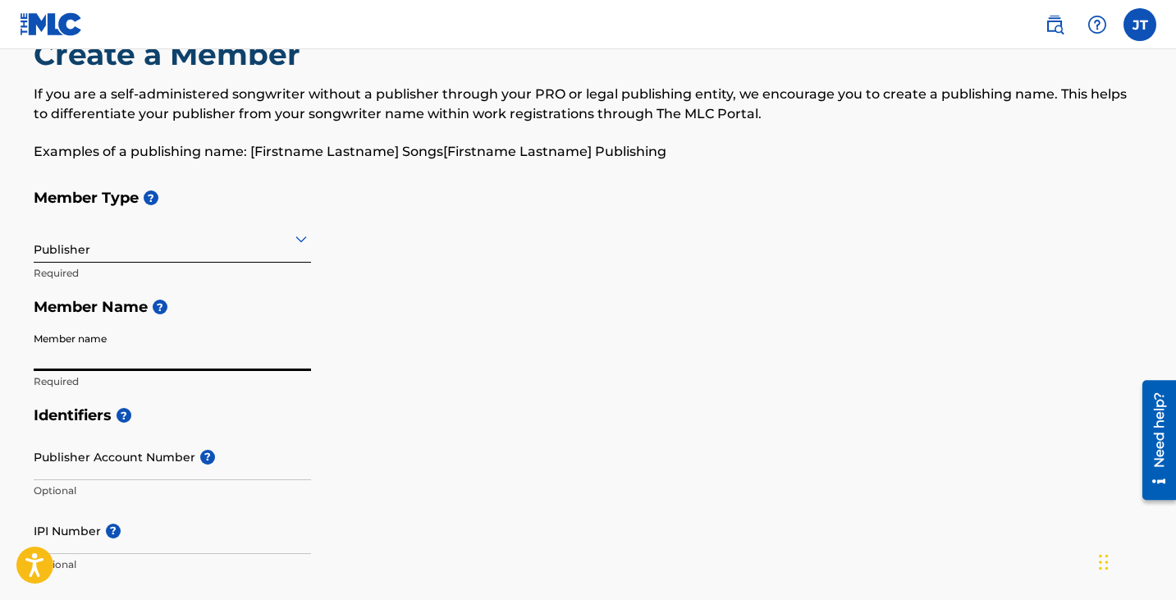
click at [132, 359] on input "Member name" at bounding box center [172, 347] width 277 height 47
type input "[PERSON_NAME]"
type input "31282 shorecrest dr"
type input "apt 23306"
click at [556, 182] on h5 "Member Type ?" at bounding box center [588, 198] width 1109 height 35
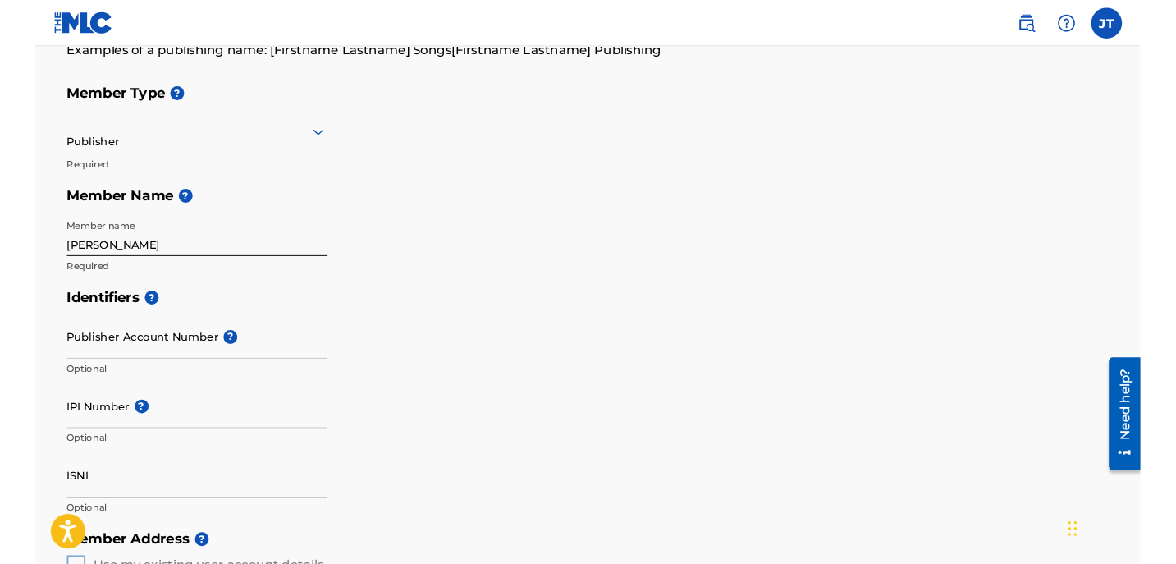
scroll to position [185, 0]
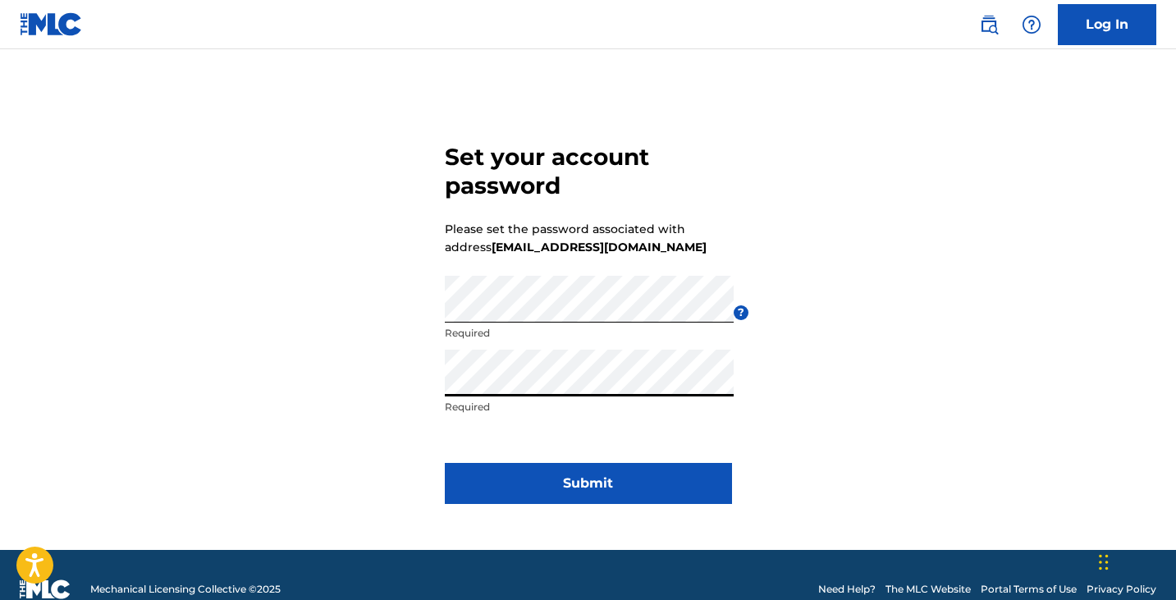
click at [556, 473] on button "Submit" at bounding box center [588, 483] width 287 height 41
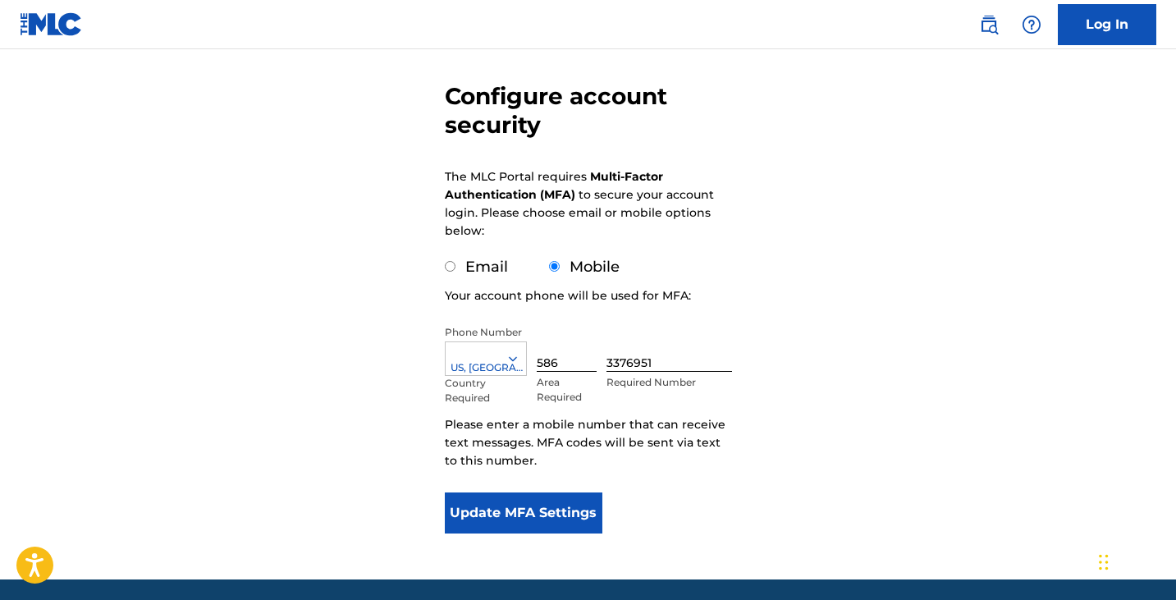
scroll to position [164, 0]
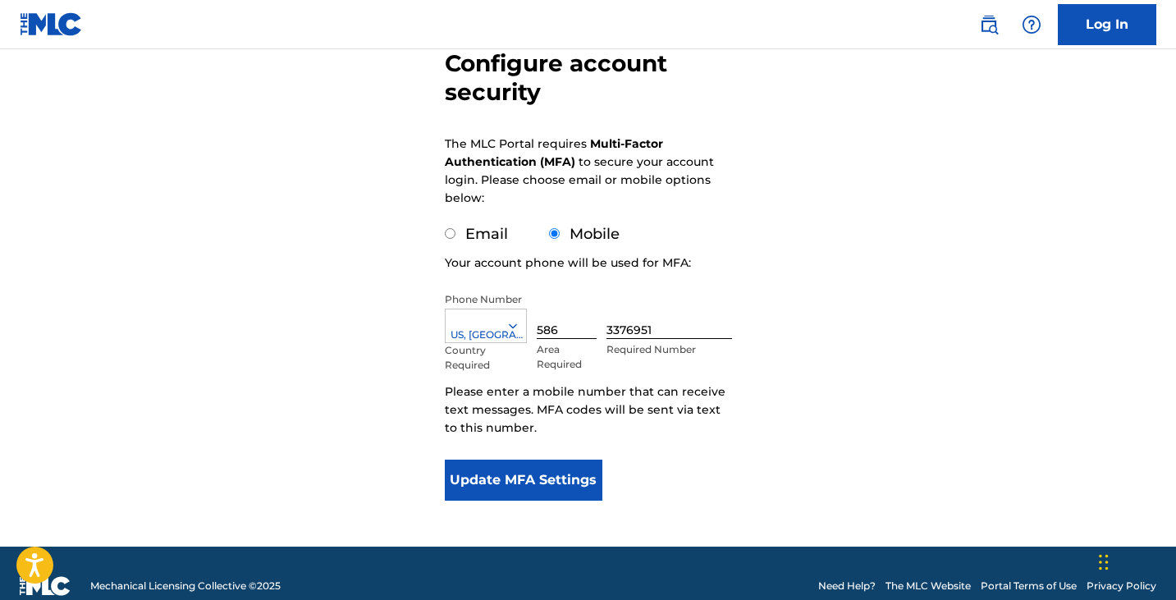
click at [486, 475] on button "Update MFA Settings" at bounding box center [524, 479] width 158 height 41
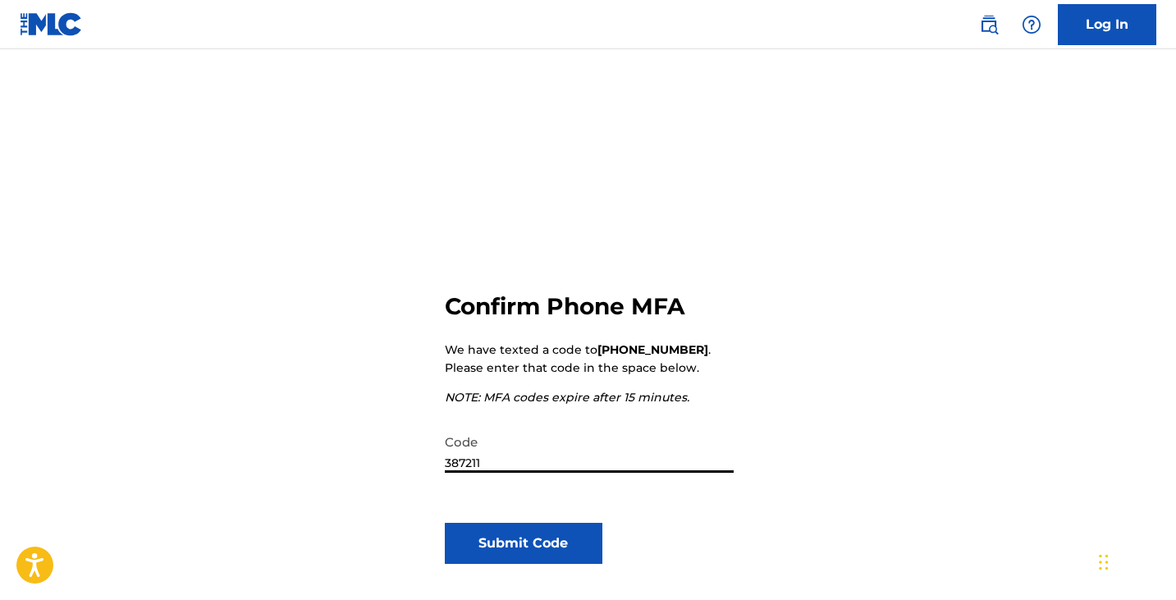
type input "387211"
click at [519, 548] on button "Submit Code" at bounding box center [524, 543] width 158 height 41
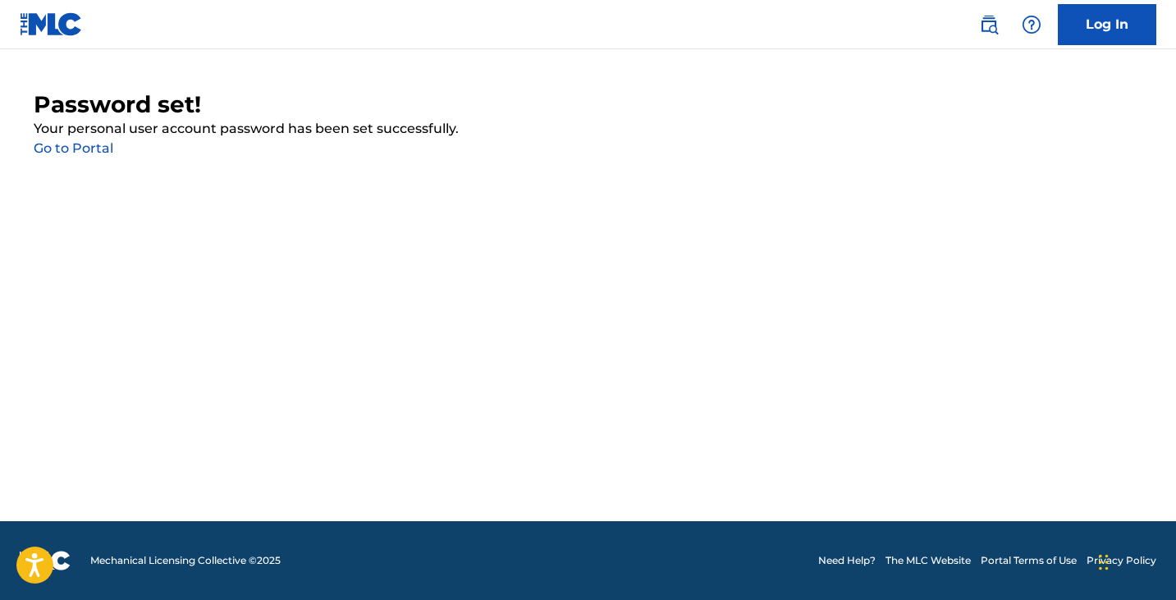
click at [67, 149] on link "Go to Portal" at bounding box center [74, 148] width 80 height 16
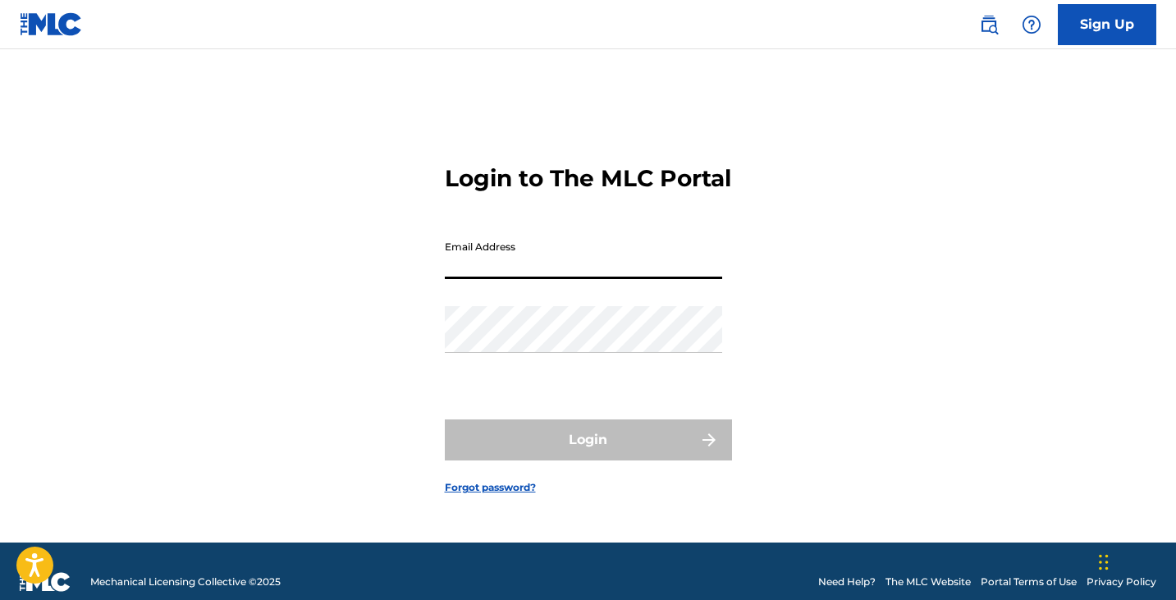
click at [471, 269] on input "Email Address" at bounding box center [583, 255] width 277 height 47
type input "[EMAIL_ADDRESS][DOMAIN_NAME]"
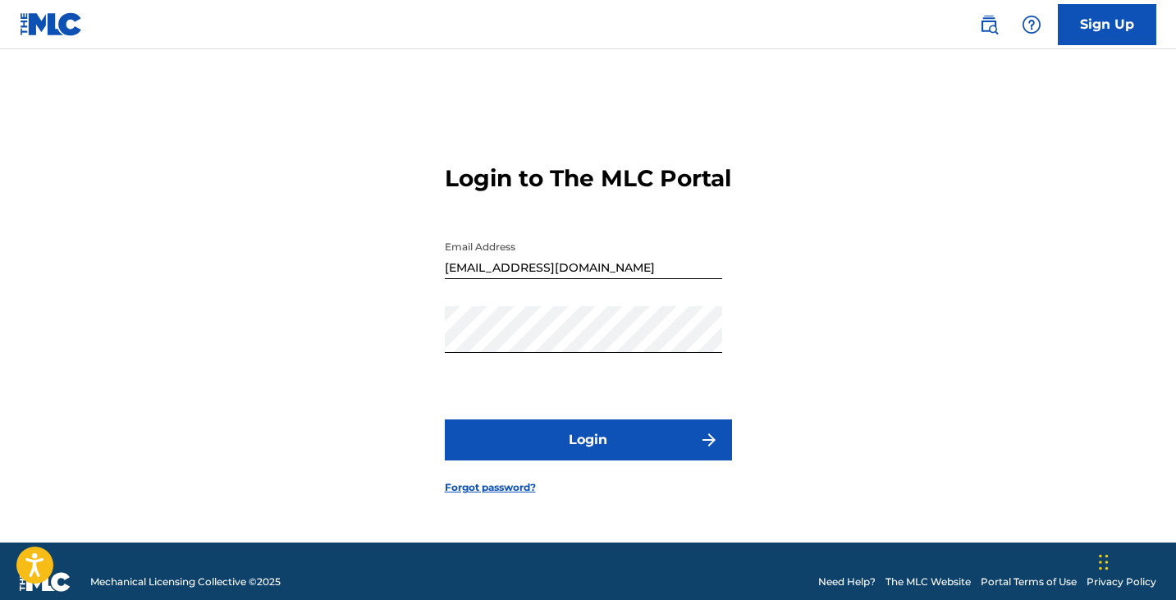
click at [516, 460] on button "Login" at bounding box center [588, 439] width 287 height 41
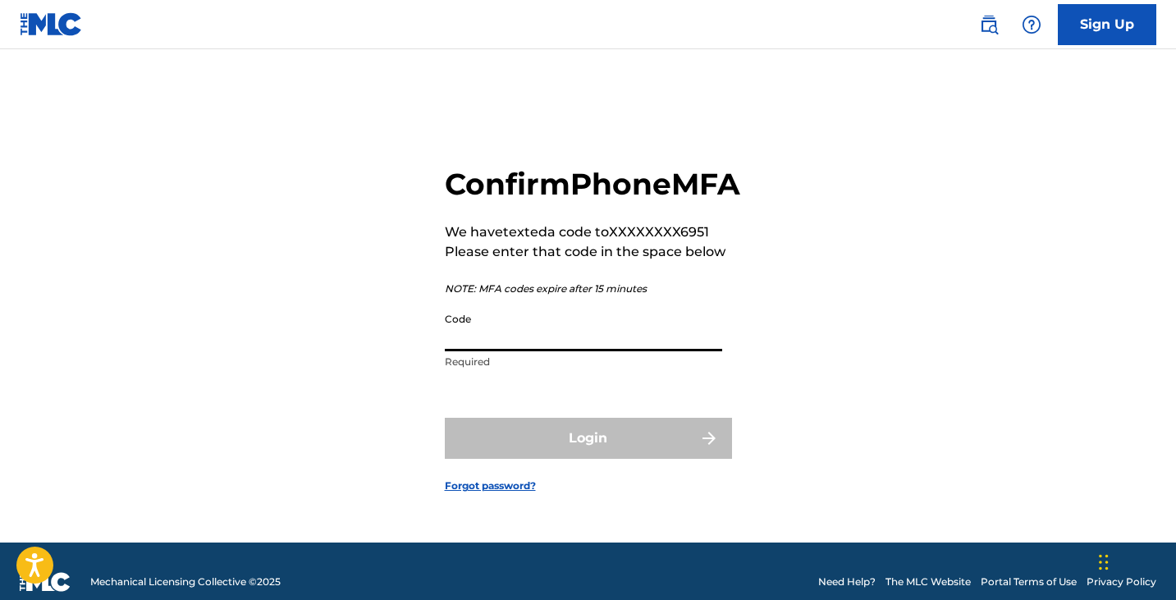
click at [542, 346] on input "Code" at bounding box center [583, 327] width 277 height 47
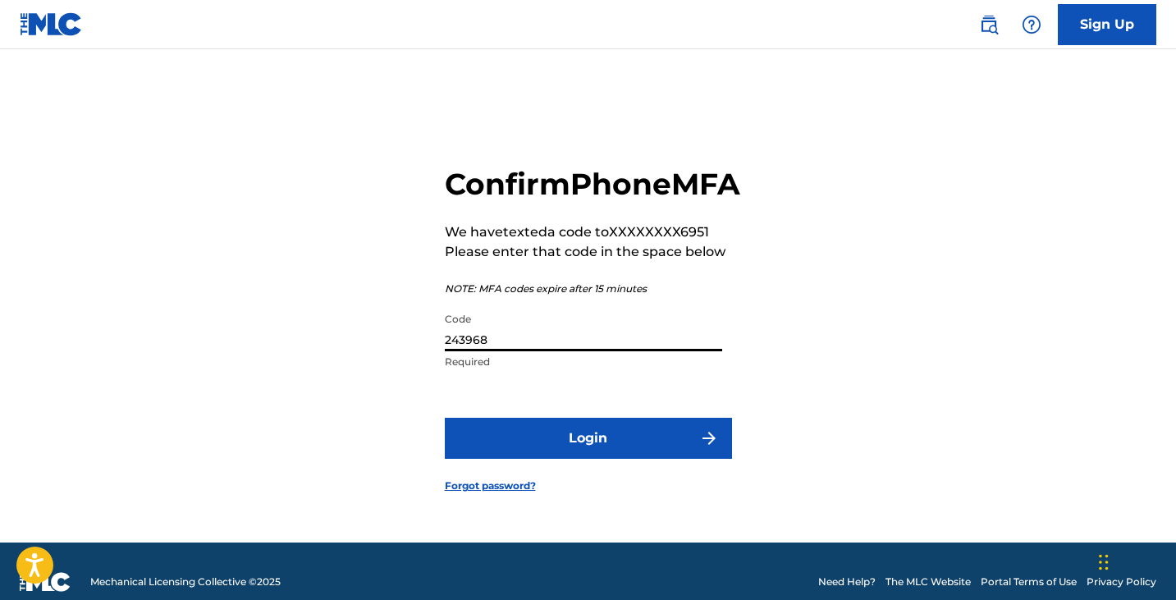
type input "243968"
click at [505, 438] on button "Login" at bounding box center [588, 438] width 287 height 41
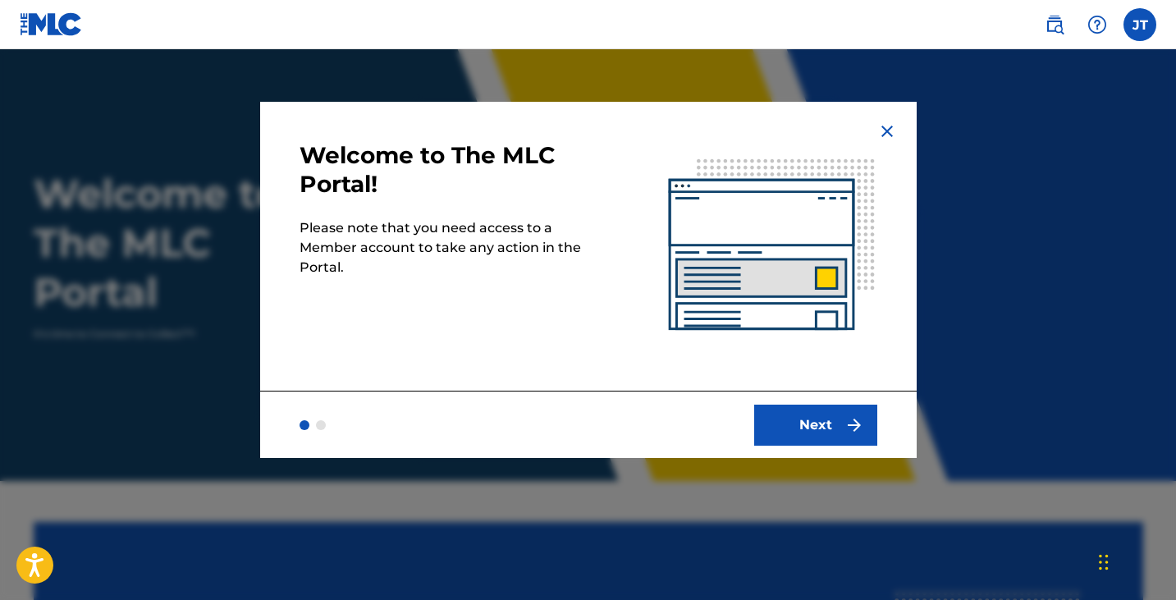
click at [778, 427] on button "Next" at bounding box center [815, 425] width 123 height 41
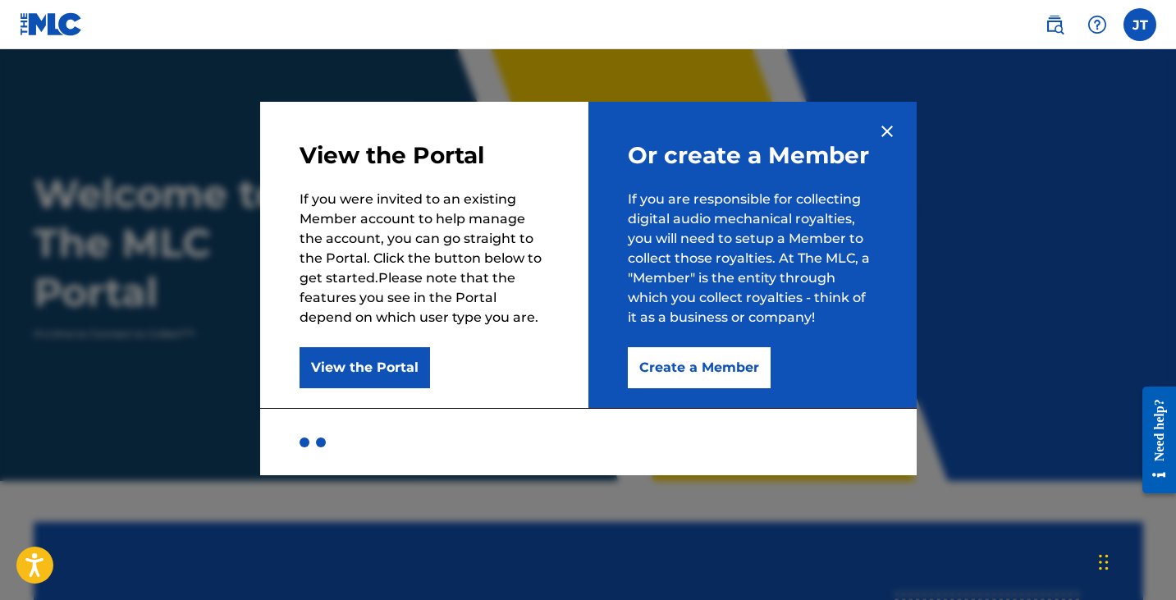
click at [680, 380] on button "Create a Member" at bounding box center [699, 367] width 143 height 41
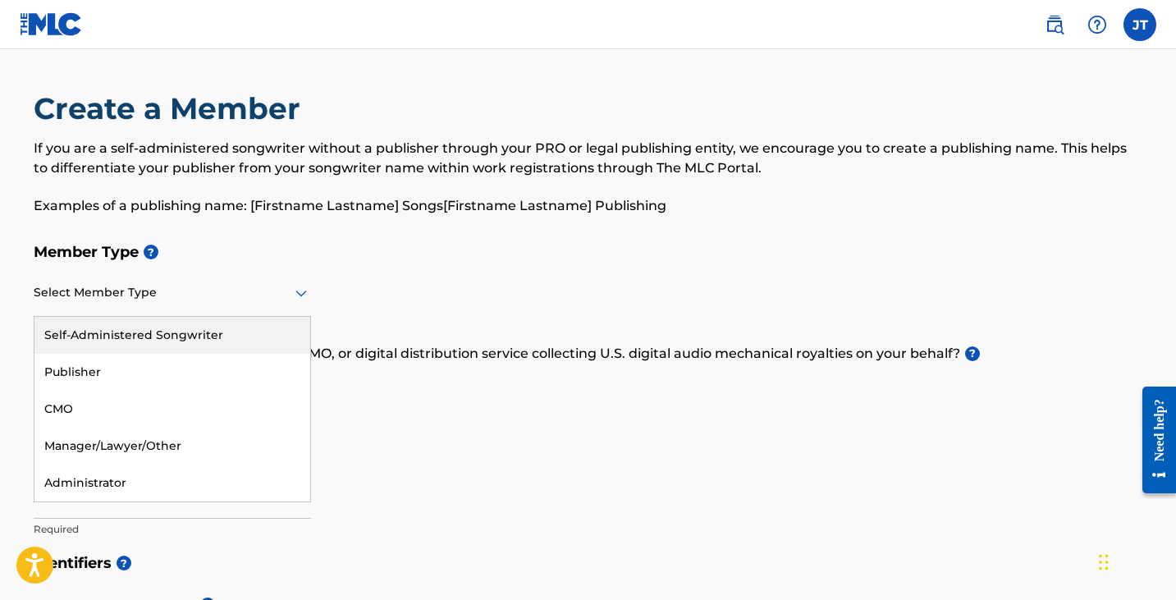
click at [295, 294] on icon at bounding box center [301, 293] width 20 height 20
